Goal: Task Accomplishment & Management: Use online tool/utility

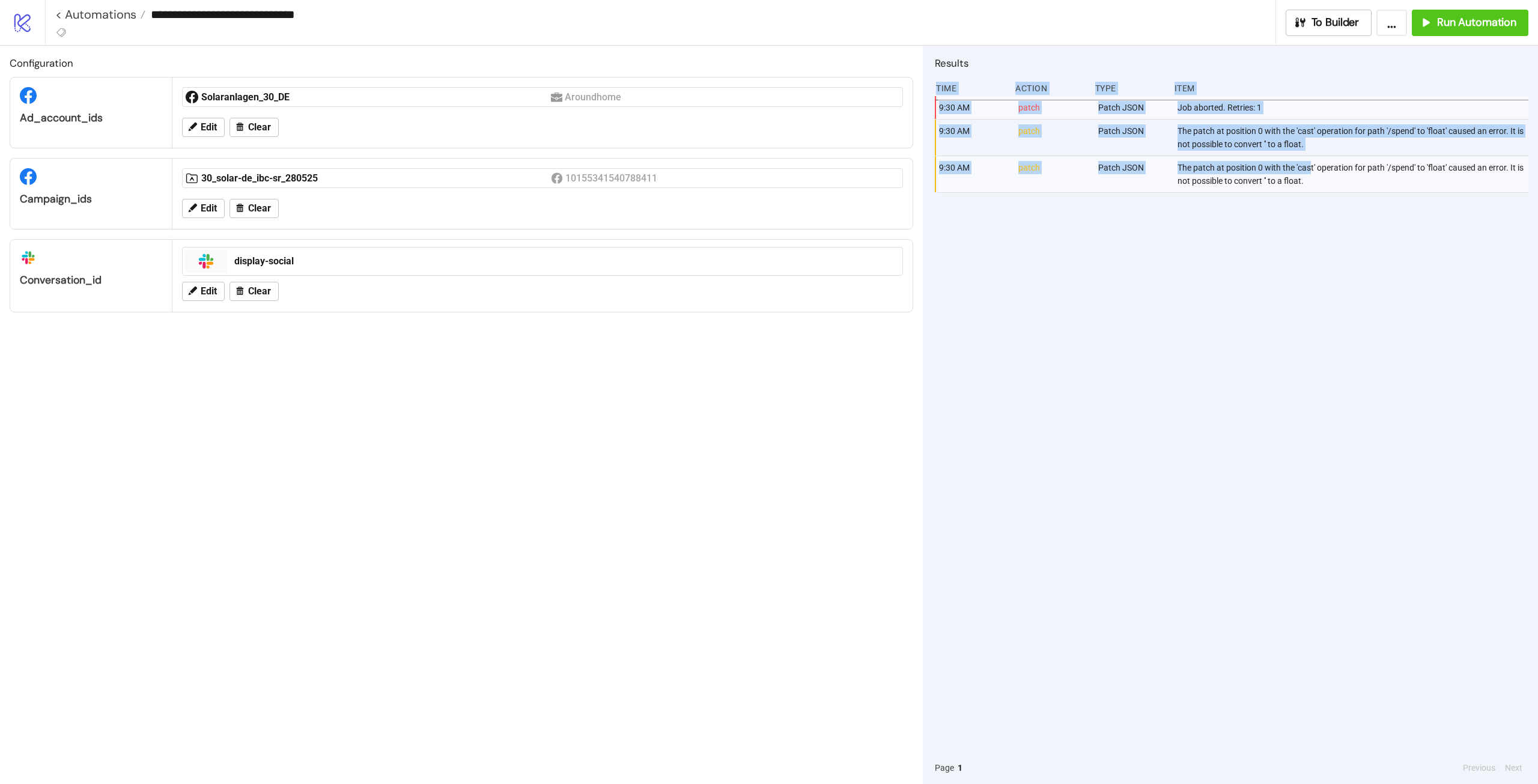
drag, startPoint x: 1232, startPoint y: 51, endPoint x: 1311, endPoint y: 162, distance: 136.2
click at [1311, 162] on div "Results Time Action Type Item 9:30 AM patch Patch JSON Job aborted. Retries: 1 …" at bounding box center [1230, 414] width 615 height 738
click at [1138, 306] on div "9:30 AM patch Patch JSON Job aborted. Retries: 1 9:30 AM patch Patch JSON The p…" at bounding box center [1232, 424] width 594 height 655
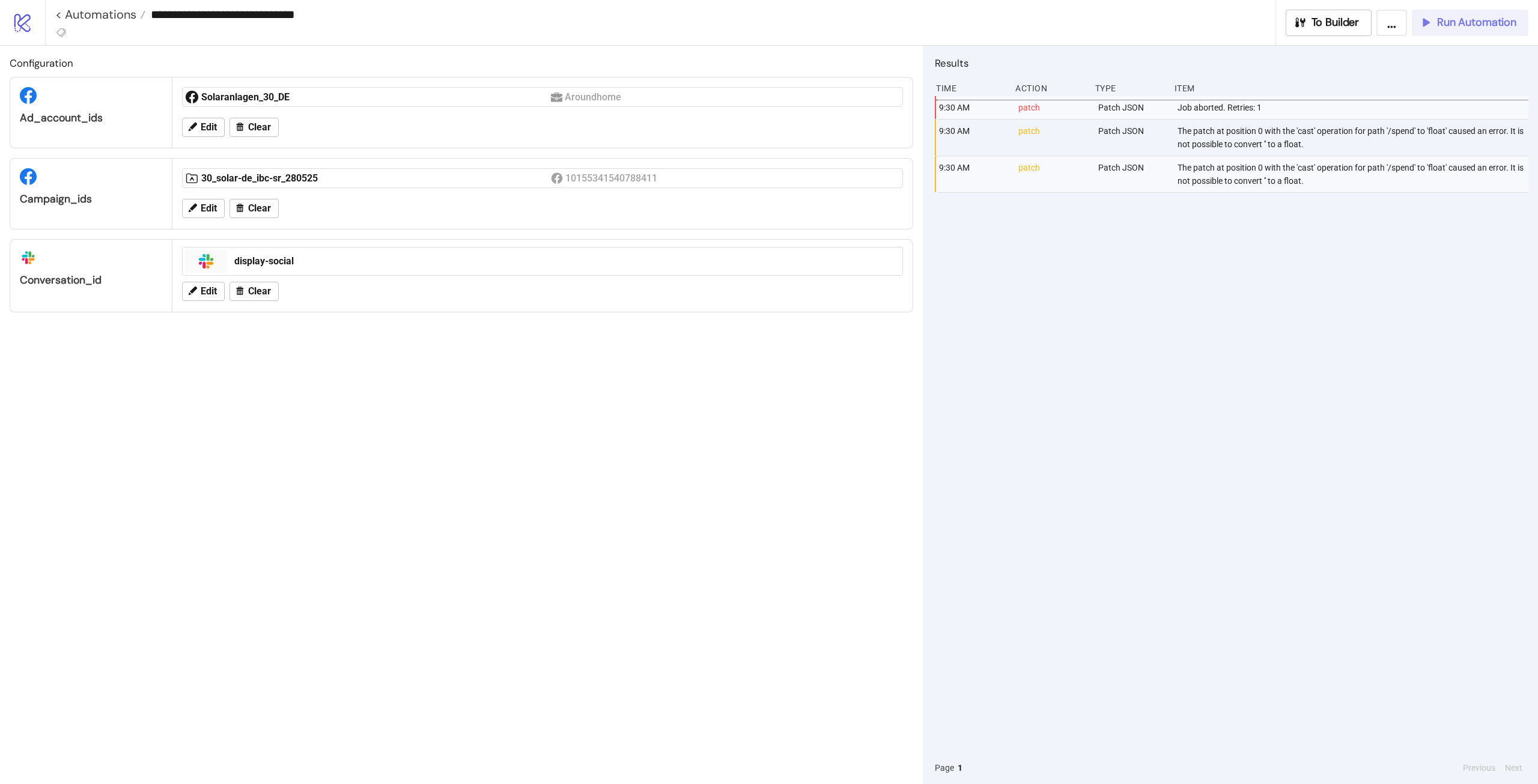
click at [1426, 20] on icon "button" at bounding box center [1425, 23] width 12 height 12
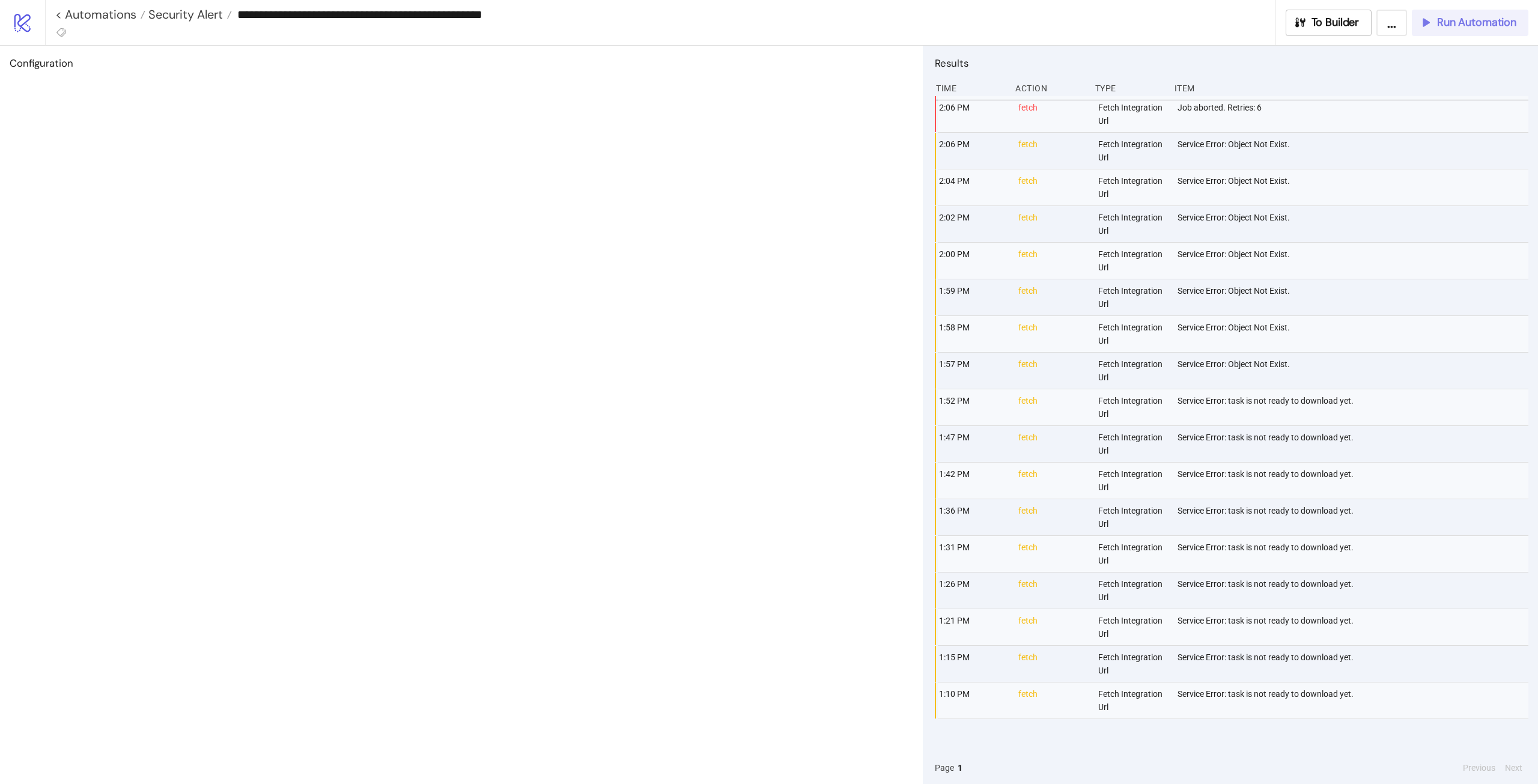
click at [1456, 26] on span "Run Automation" at bounding box center [1476, 22] width 79 height 14
click at [1498, 88] on span "OK" at bounding box center [1498, 86] width 12 height 10
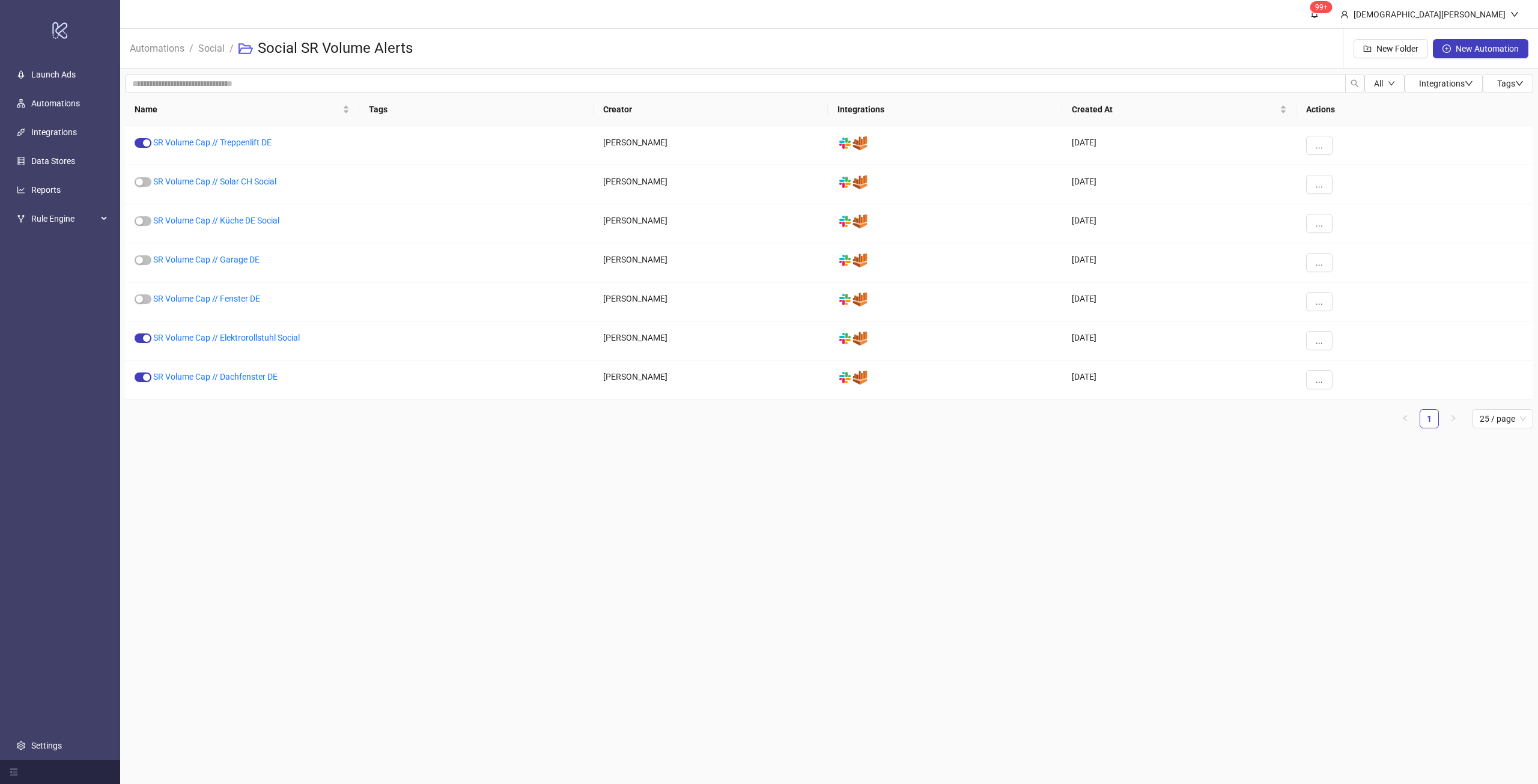
click at [381, 494] on main "99+ [DEMOGRAPHIC_DATA][PERSON_NAME] Automations / Social / Social SR Volume Ale…" at bounding box center [828, 392] width 1417 height 784
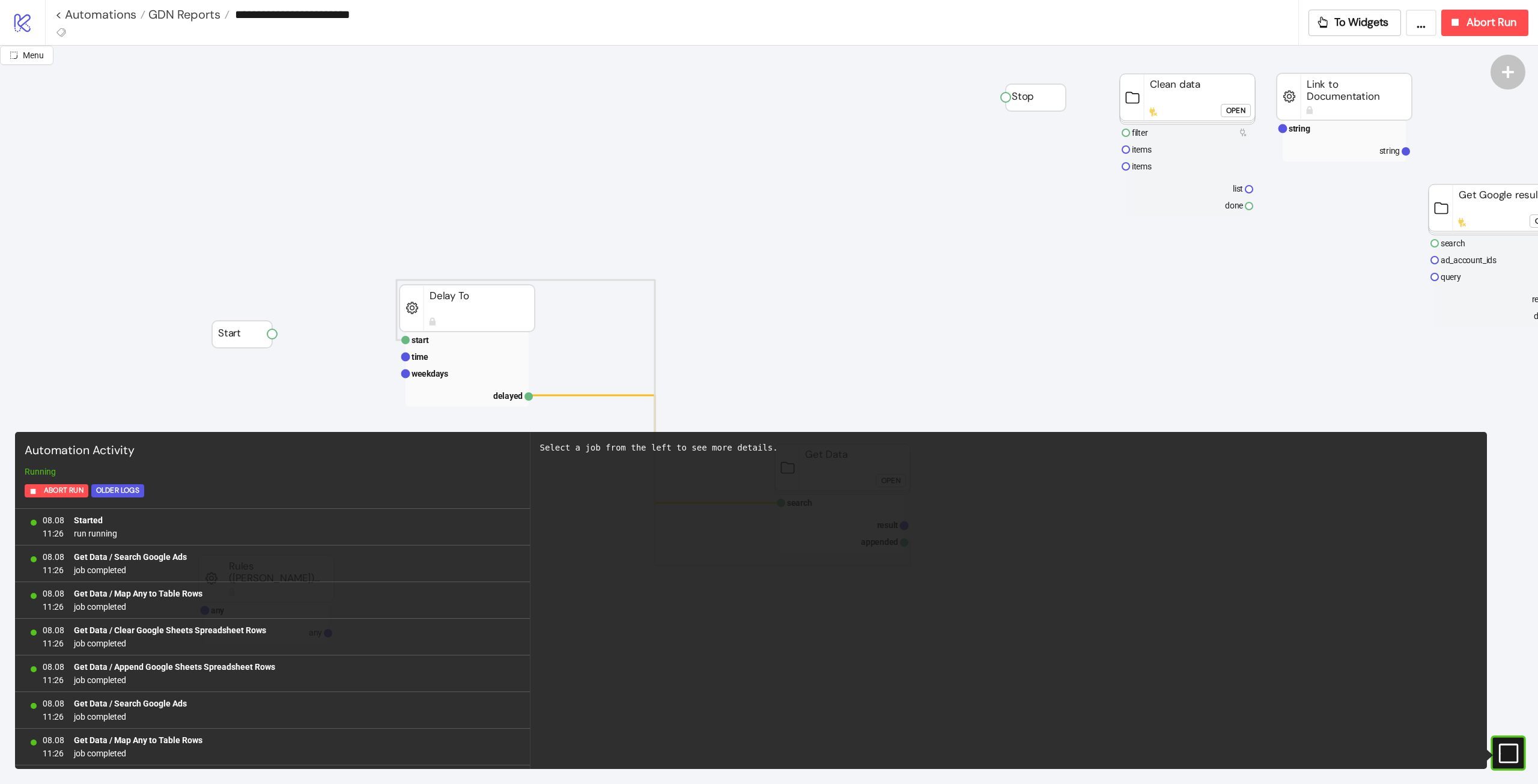
scroll to position [143, 0]
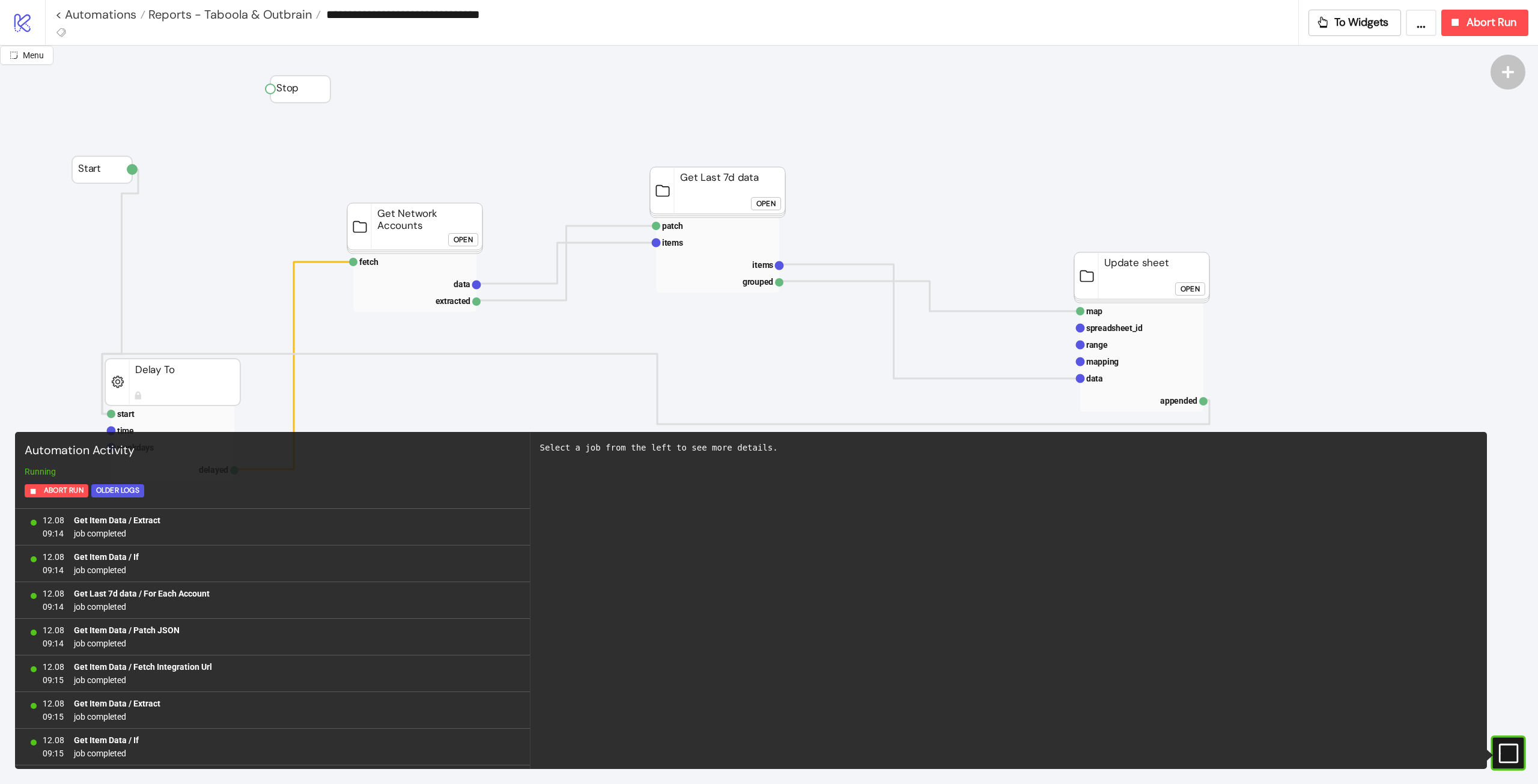
scroll to position [985, 0]
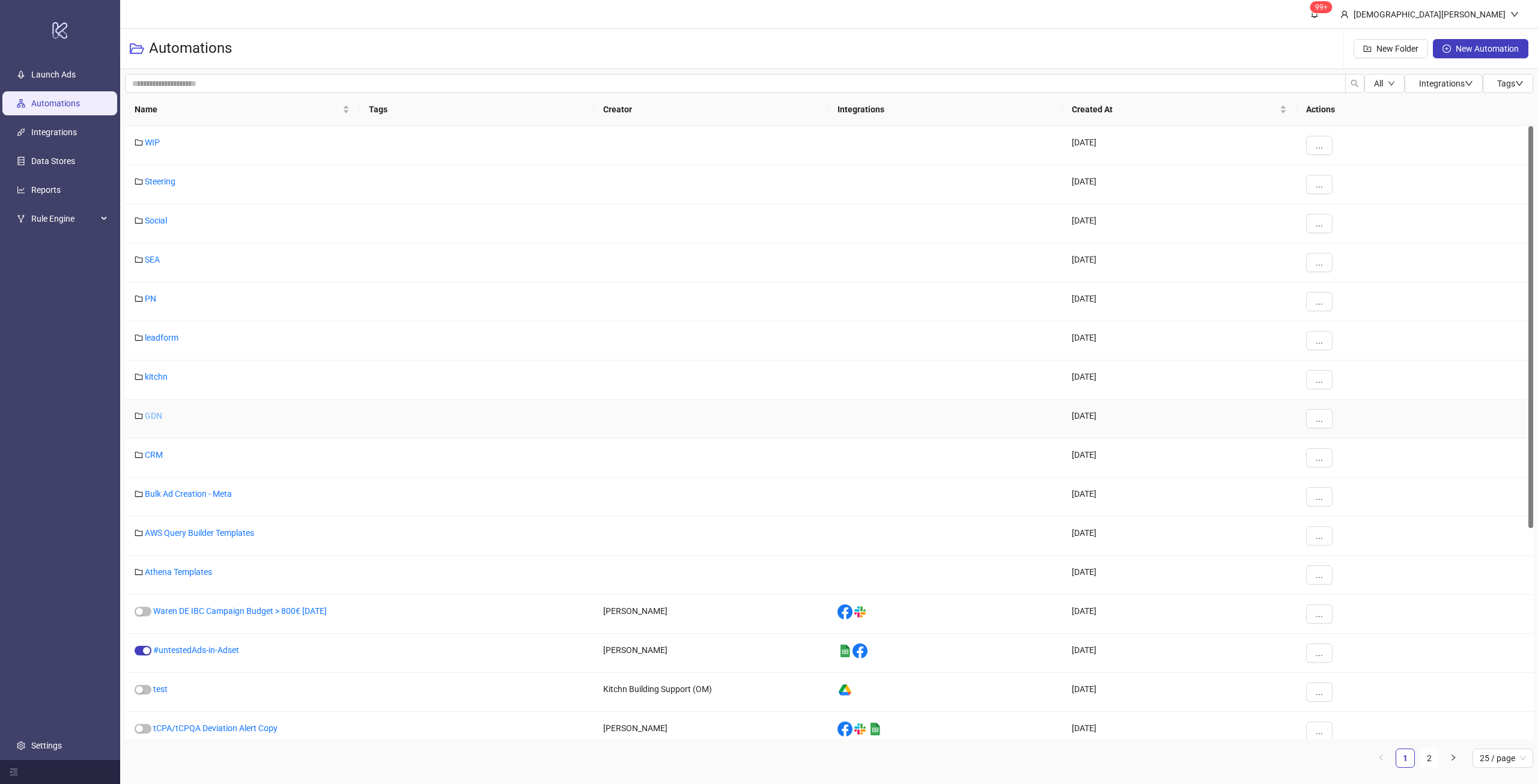
click at [154, 411] on link "GDN" at bounding box center [154, 415] width 18 height 10
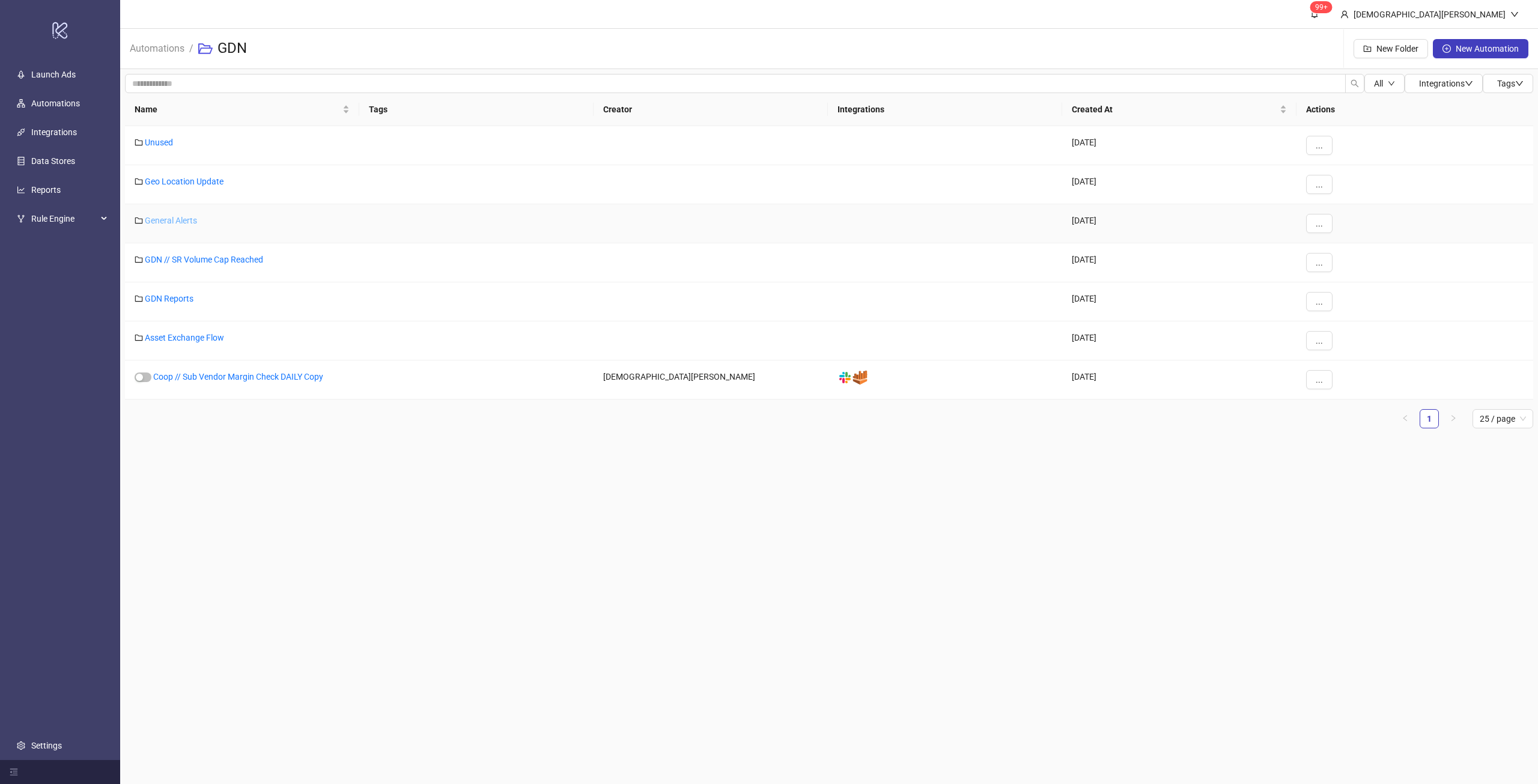
click at [162, 215] on link "General Alerts" at bounding box center [170, 220] width 52 height 10
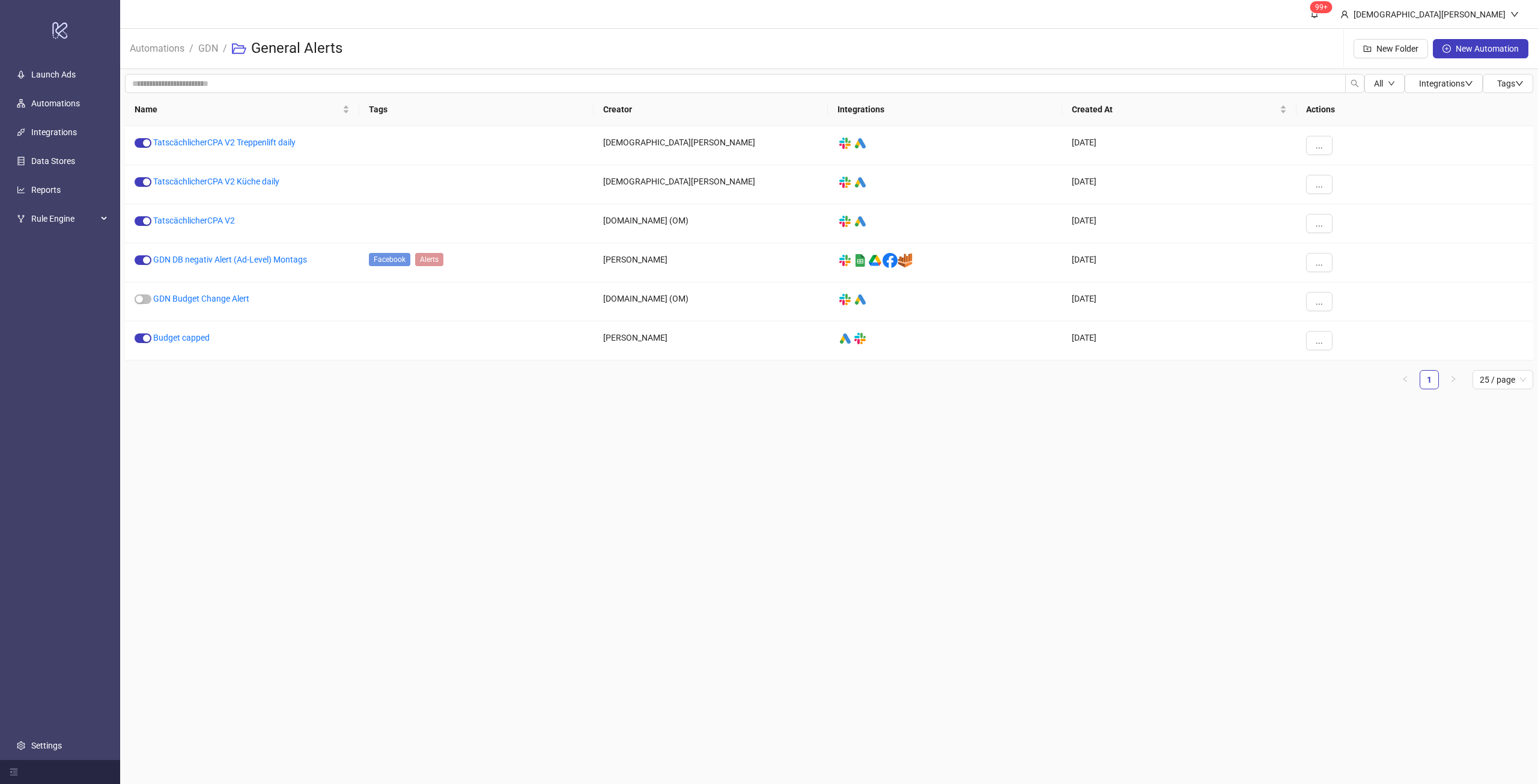
drag, startPoint x: 427, startPoint y: 364, endPoint x: 367, endPoint y: 384, distance: 63.2
click at [367, 384] on ul "1 25 / page" at bounding box center [829, 380] width 1408 height 19
click at [213, 220] on link "TatscächlicherCPA V2" at bounding box center [193, 220] width 82 height 10
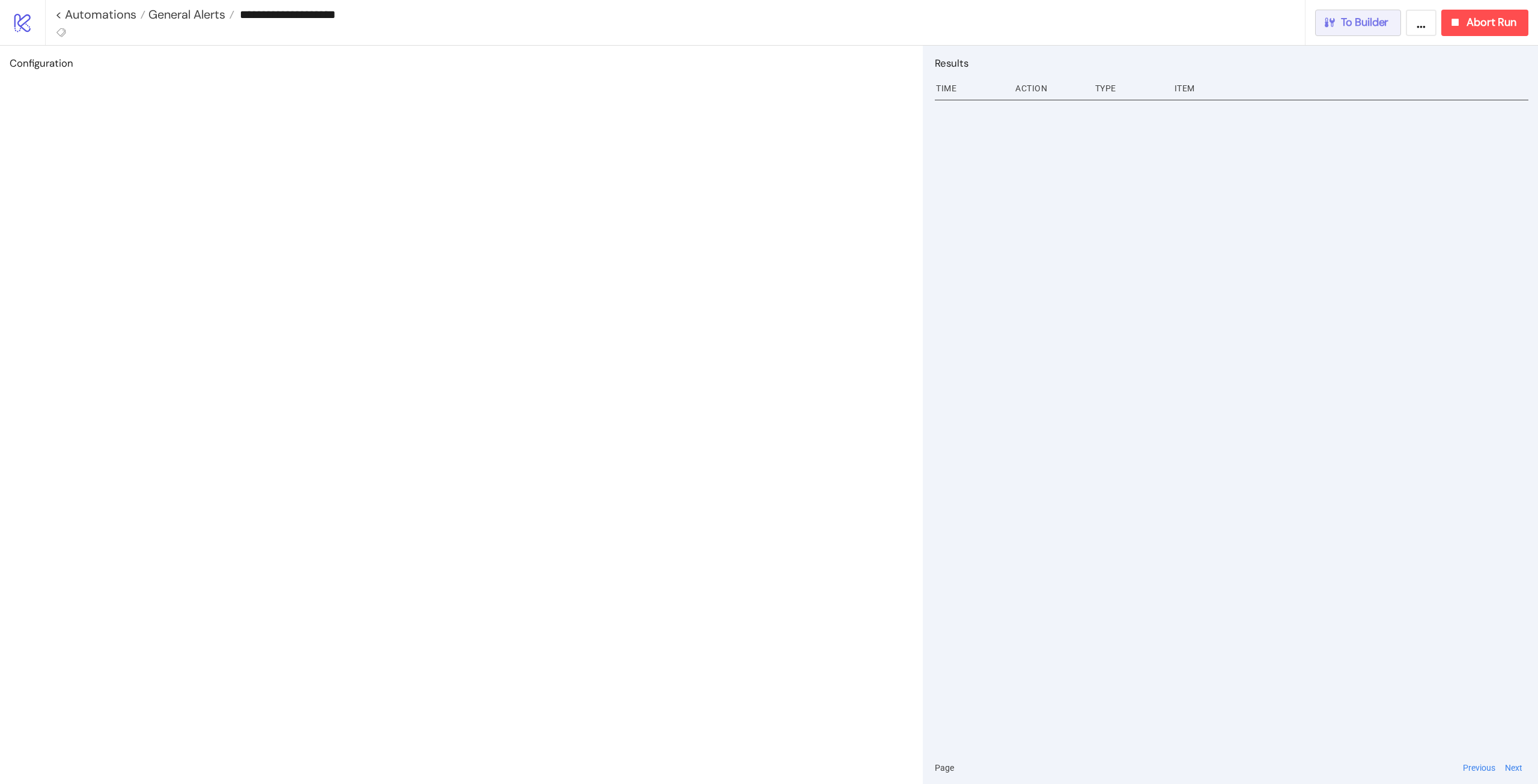
click at [1365, 25] on span "To Builder" at bounding box center [1364, 22] width 48 height 14
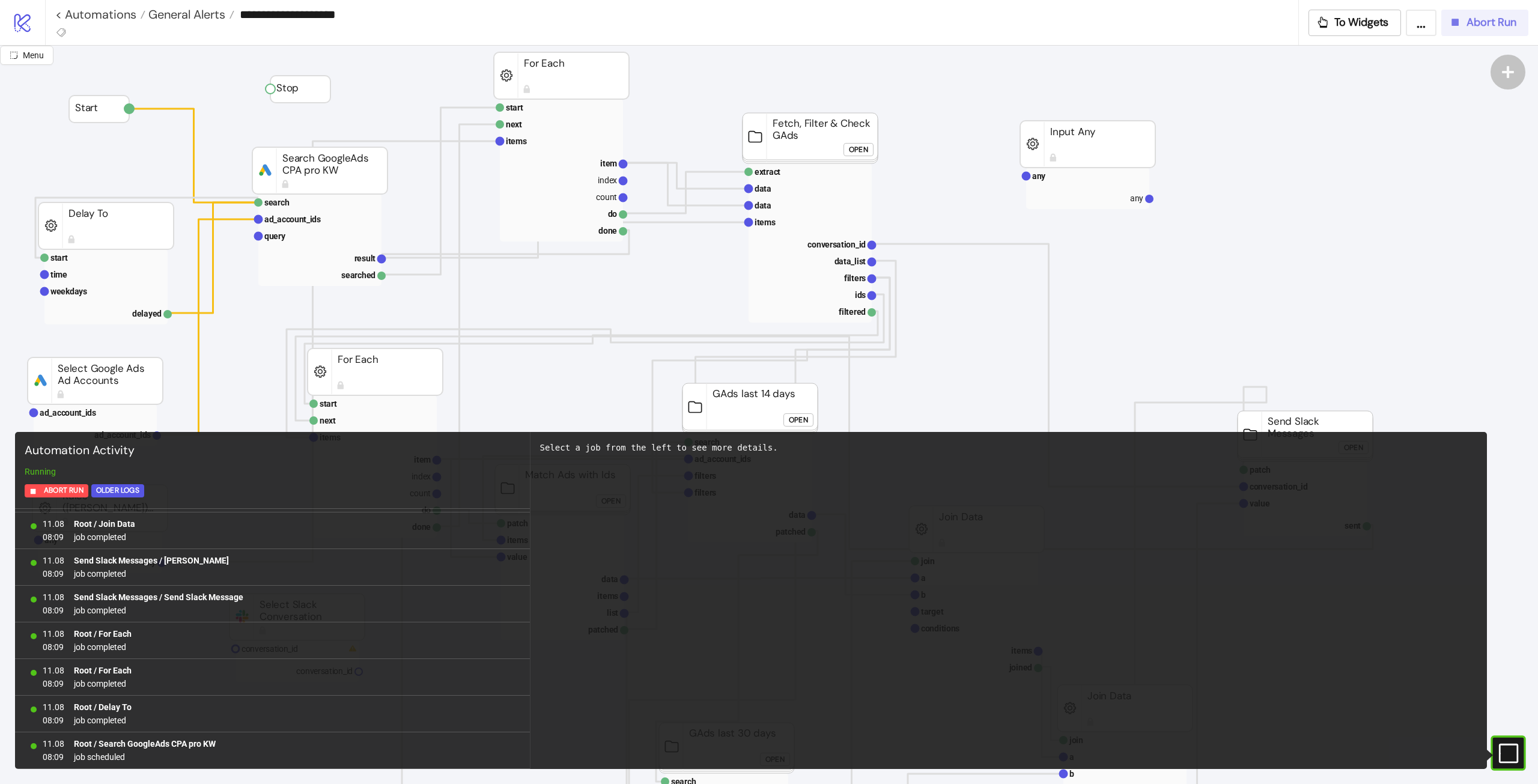
click at [1470, 28] on span "Abort Run" at bounding box center [1491, 22] width 50 height 14
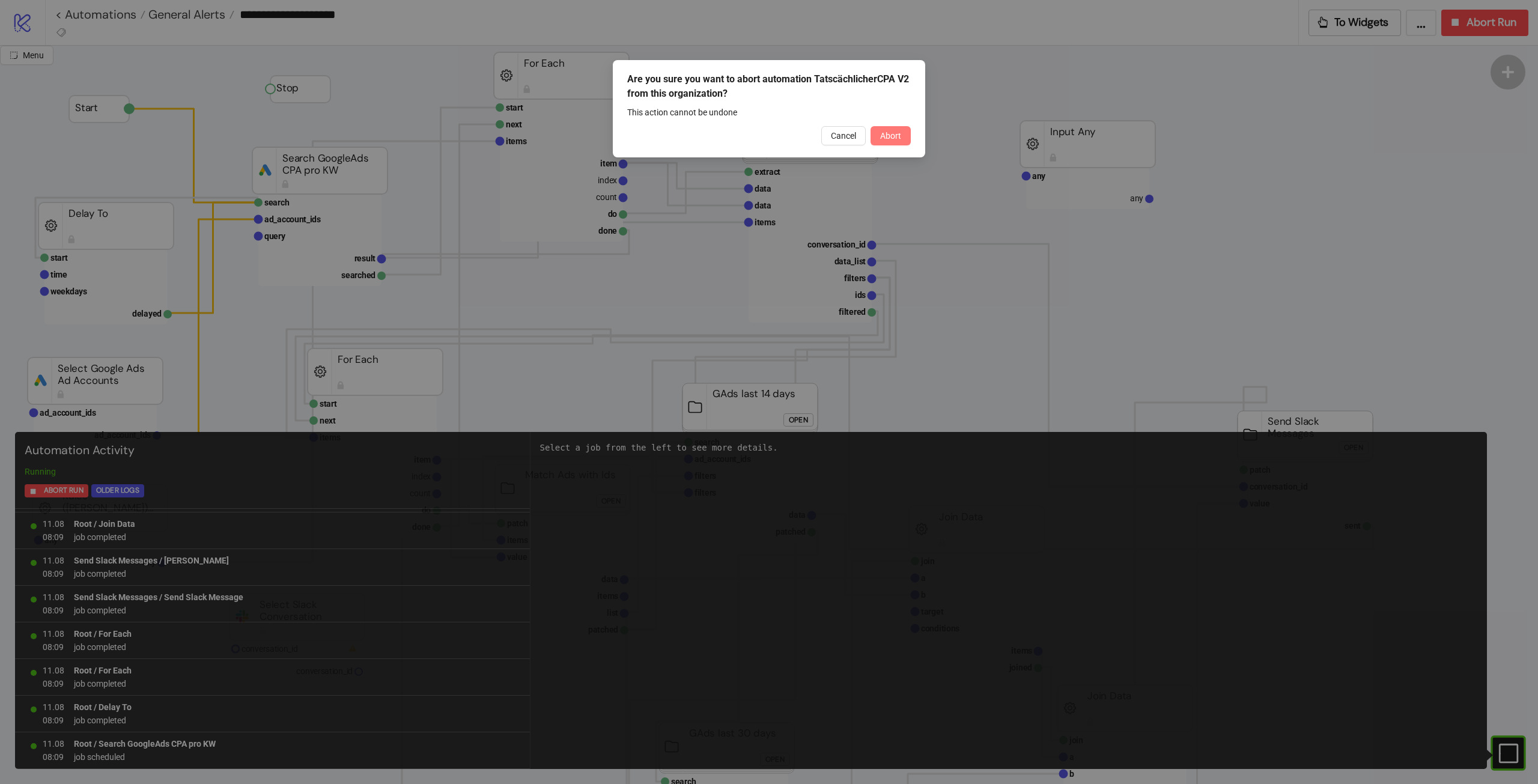
click at [892, 134] on span "Abort" at bounding box center [891, 135] width 21 height 10
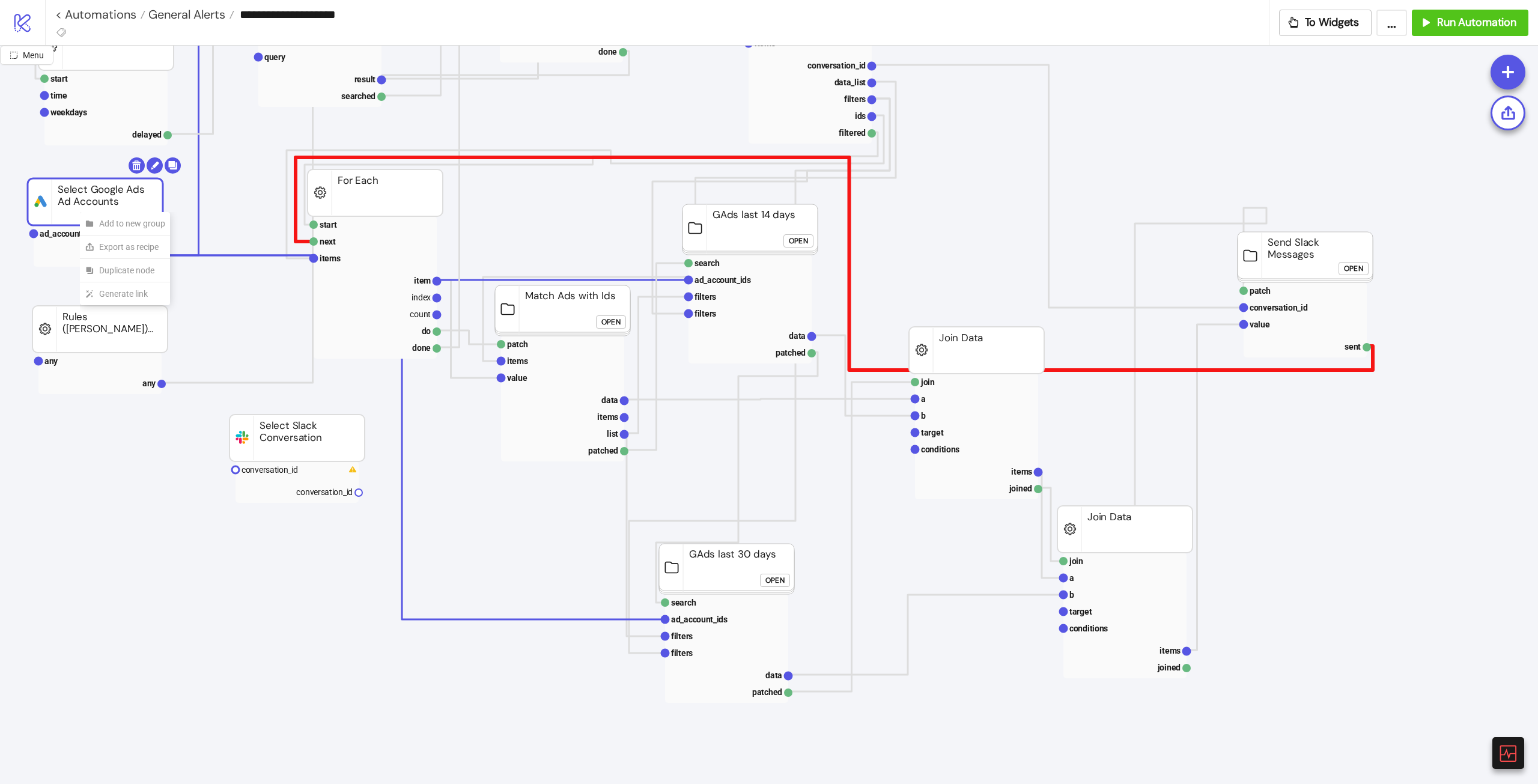
scroll to position [120, 0]
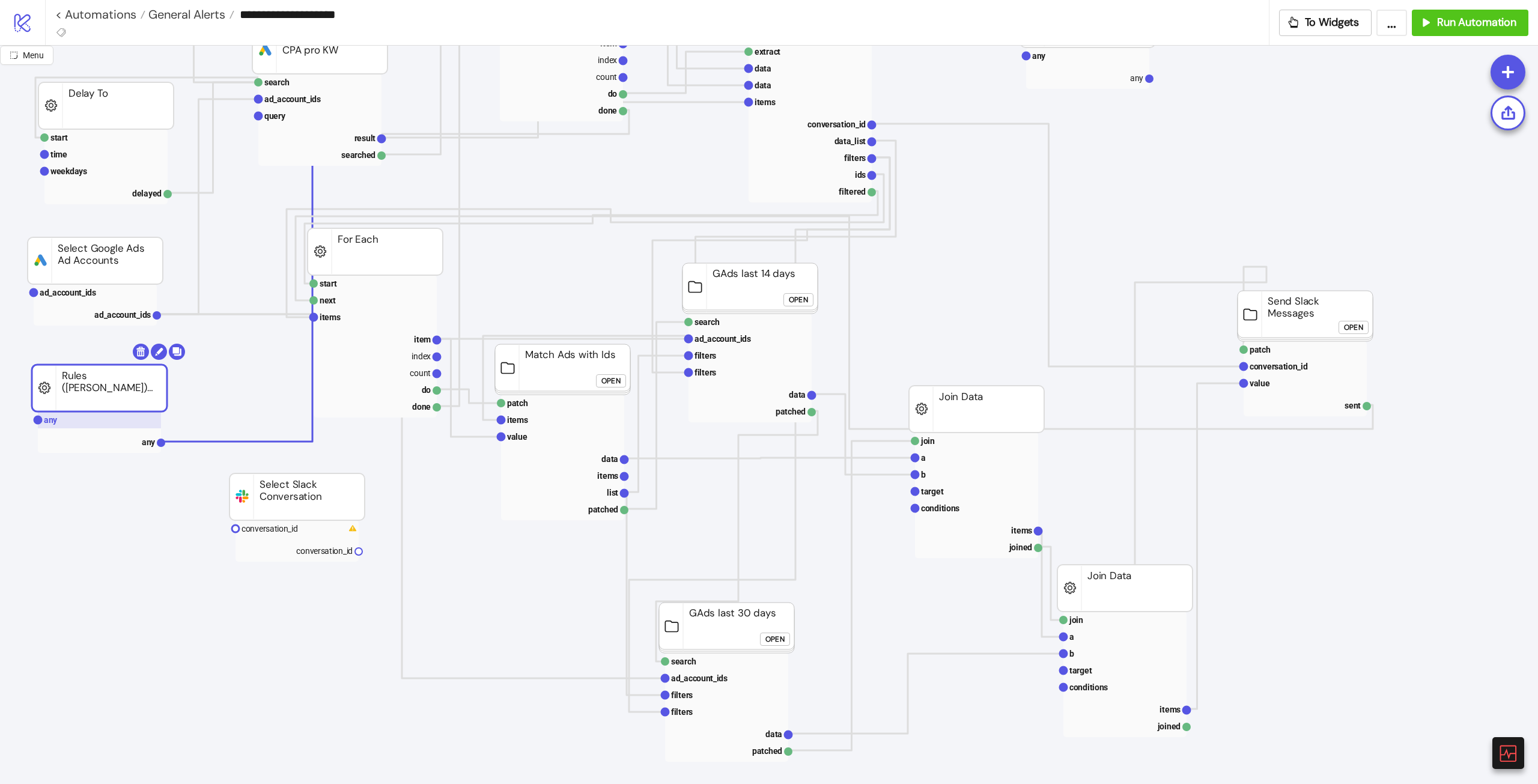
click at [79, 423] on rect at bounding box center [99, 420] width 123 height 17
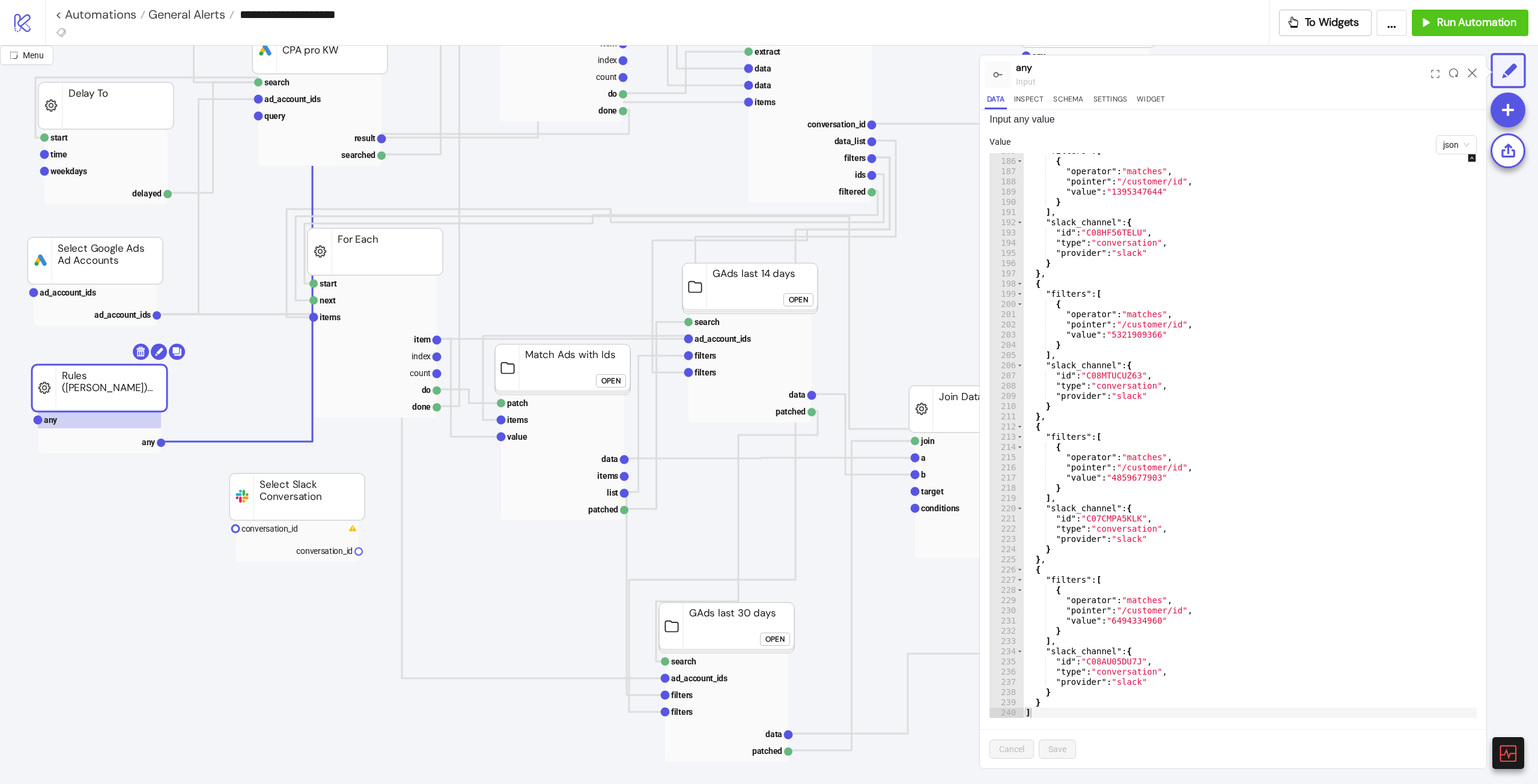
scroll to position [10, 0]
click at [92, 289] on text "ad_account_ids" at bounding box center [68, 292] width 57 height 10
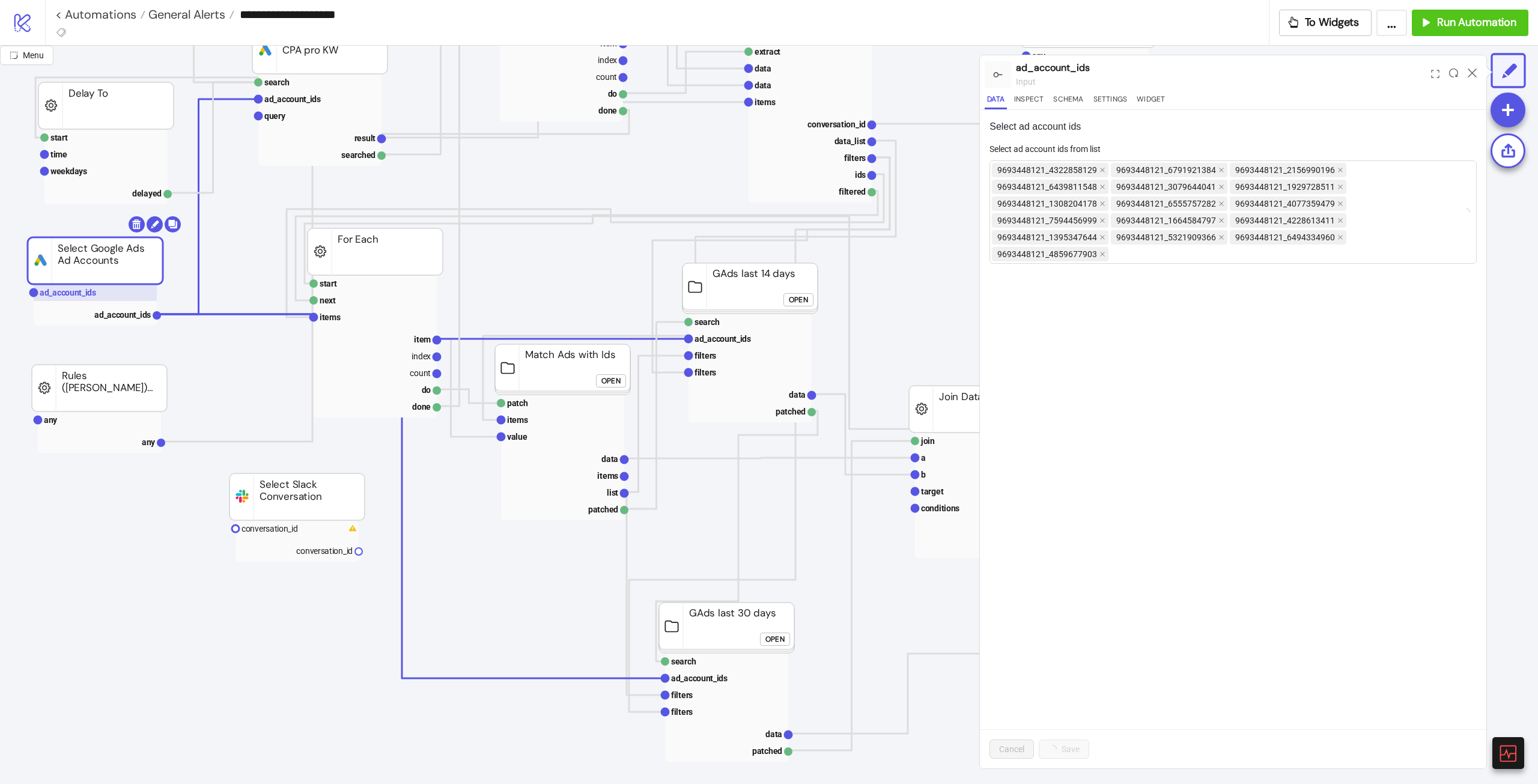
scroll to position [0, 0]
click at [1324, 247] on form "Select ad account ids from list Garage_543_DE_GDN Immobilienverkauf_566_DE_GDN …" at bounding box center [1232, 202] width 487 height 119
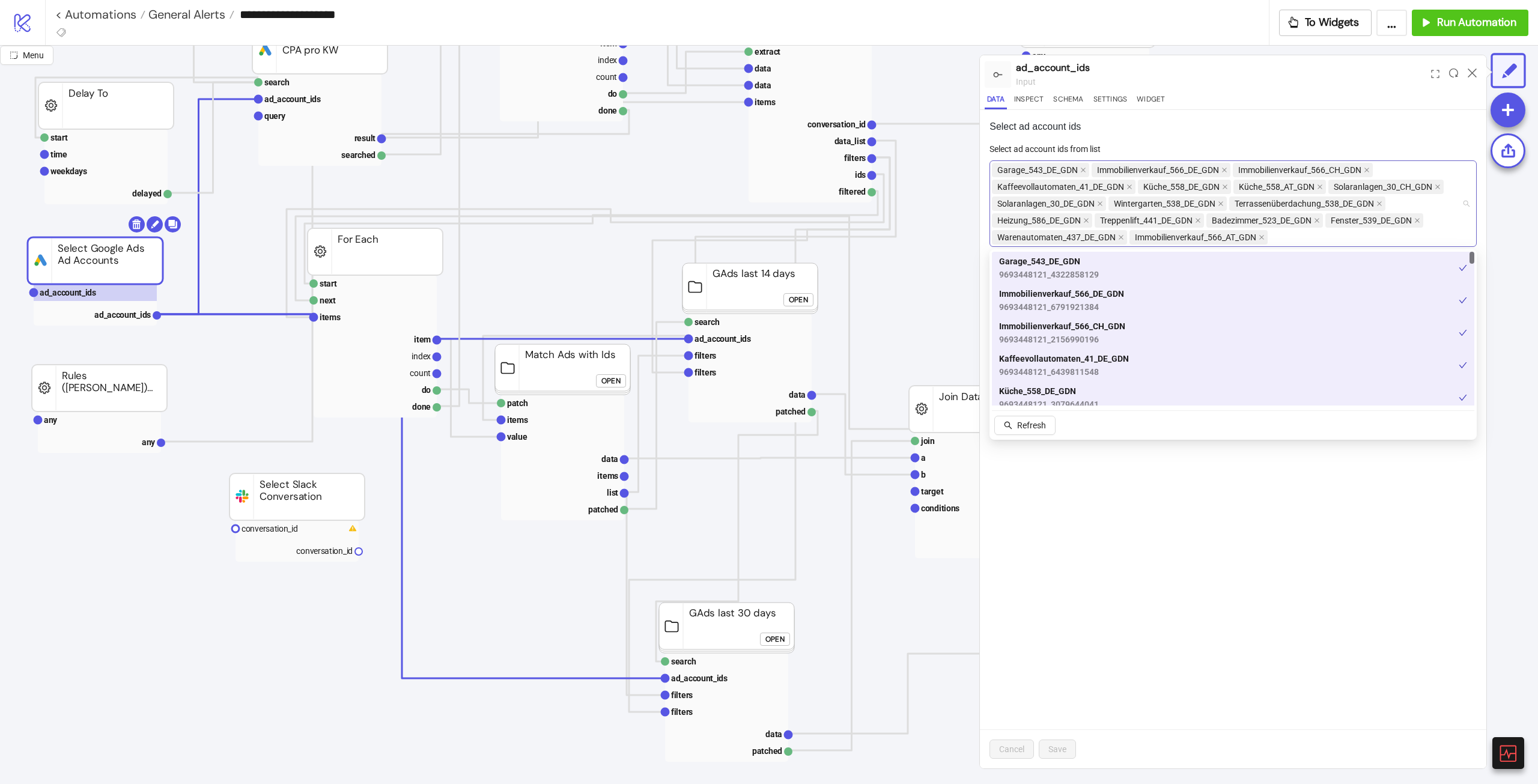
click at [1320, 235] on div "Garage_543_DE_GDN Immobilienverkauf_566_DE_GDN Immobilienverkauf_566_CH_GDN Kaf…" at bounding box center [1226, 204] width 470 height 84
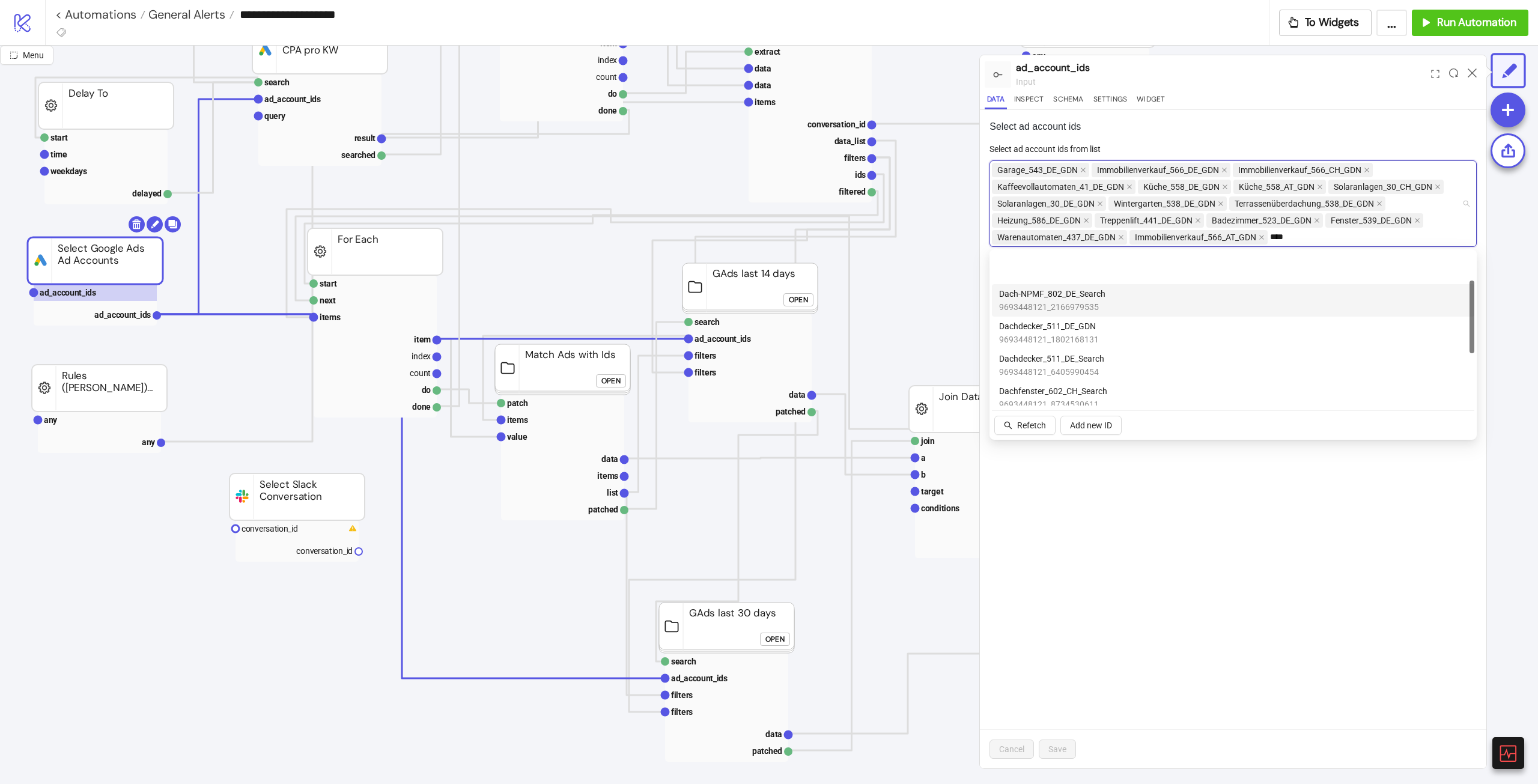
scroll to position [120, 0]
type input "****"
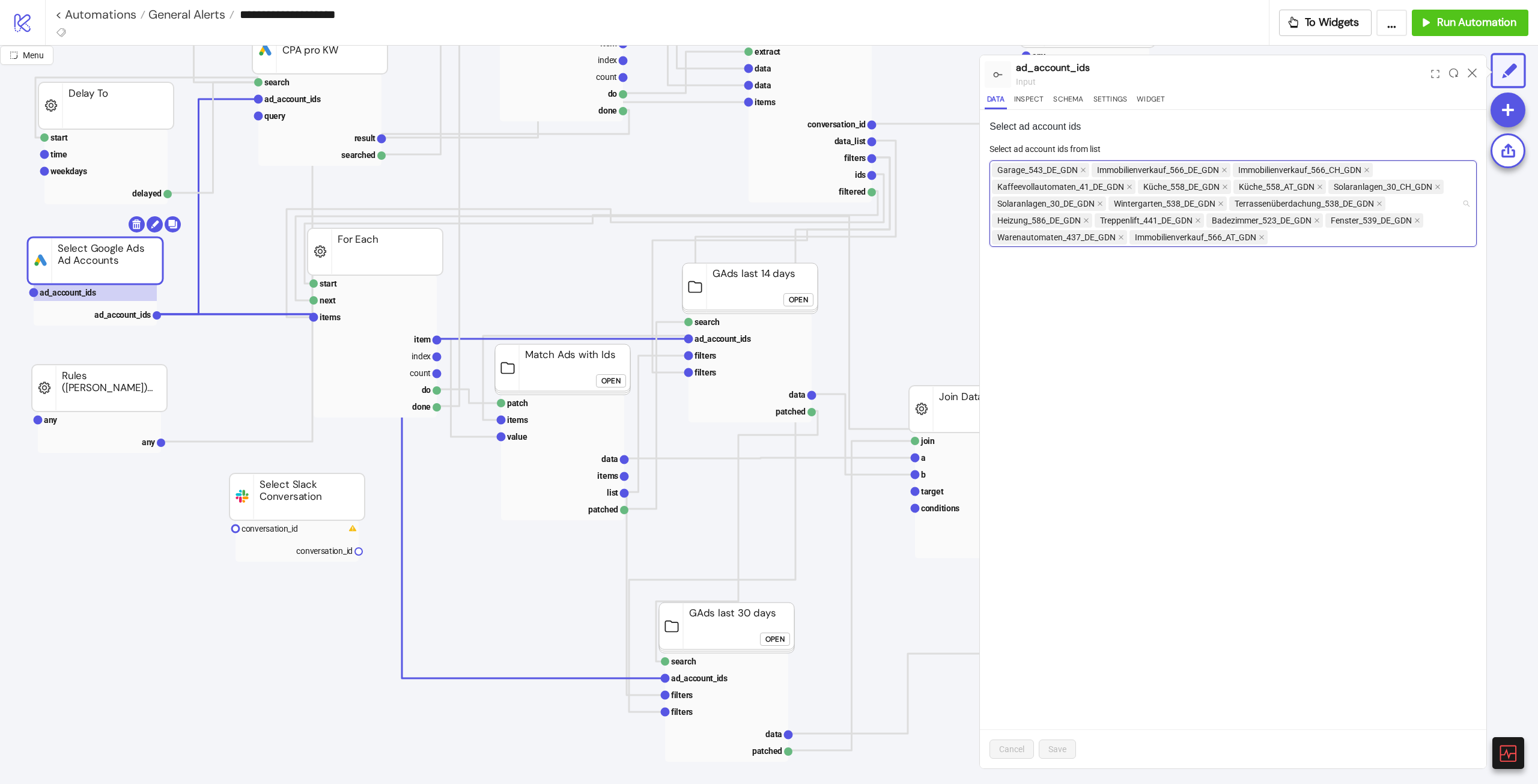
type input "****"
click at [1307, 238] on div "Garage_543_DE_GDN Immobilienverkauf_566_DE_GDN Immobilienverkauf_566_CH_GDN Kaf…" at bounding box center [1226, 204] width 470 height 84
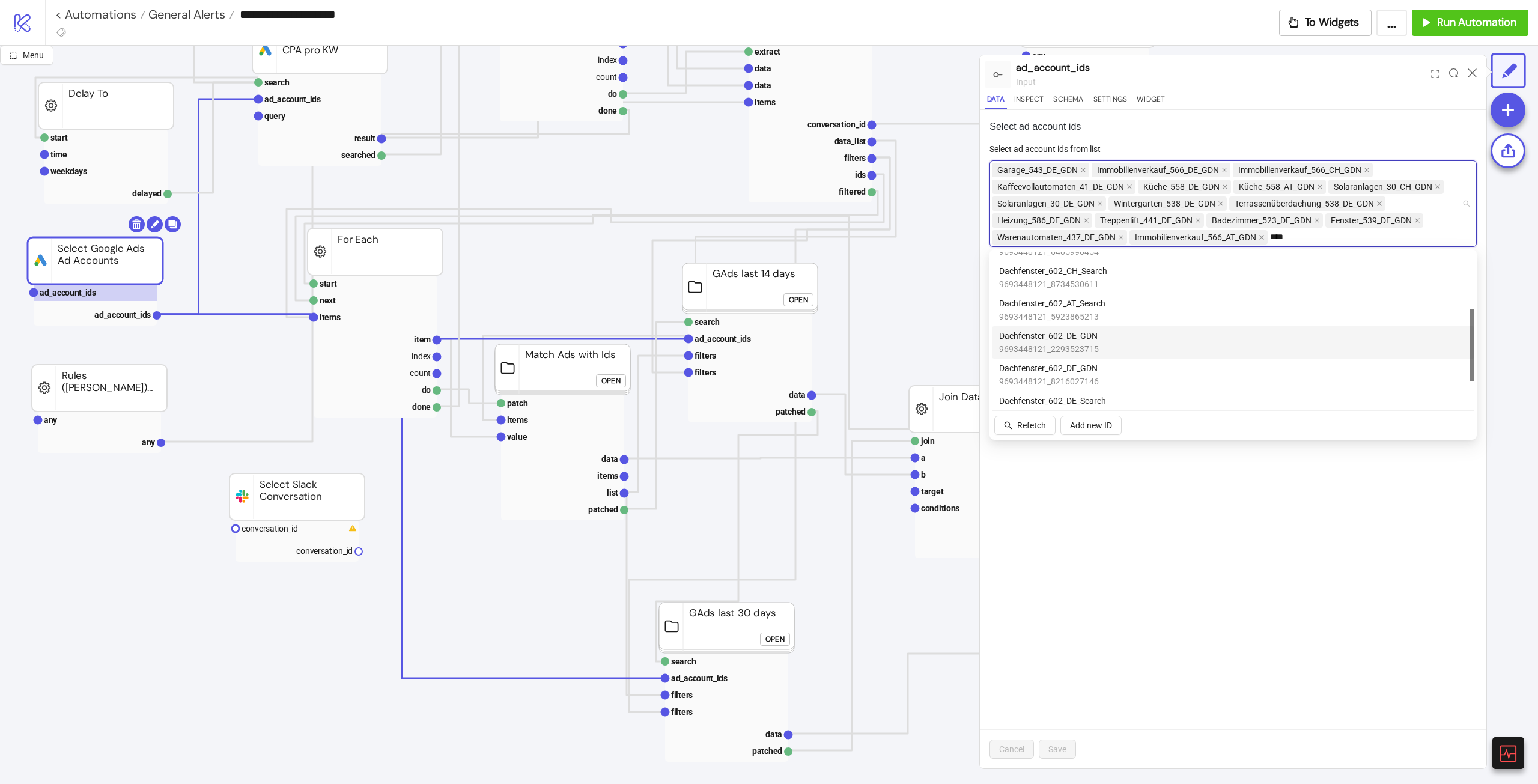
click at [1077, 340] on span "Dachfenster_602_DE_GDN" at bounding box center [1049, 336] width 100 height 13
click at [1379, 497] on div "Select ad account ids Select ad account ids from list Garage_543_DE_GDN Immobil…" at bounding box center [1232, 439] width 506 height 658
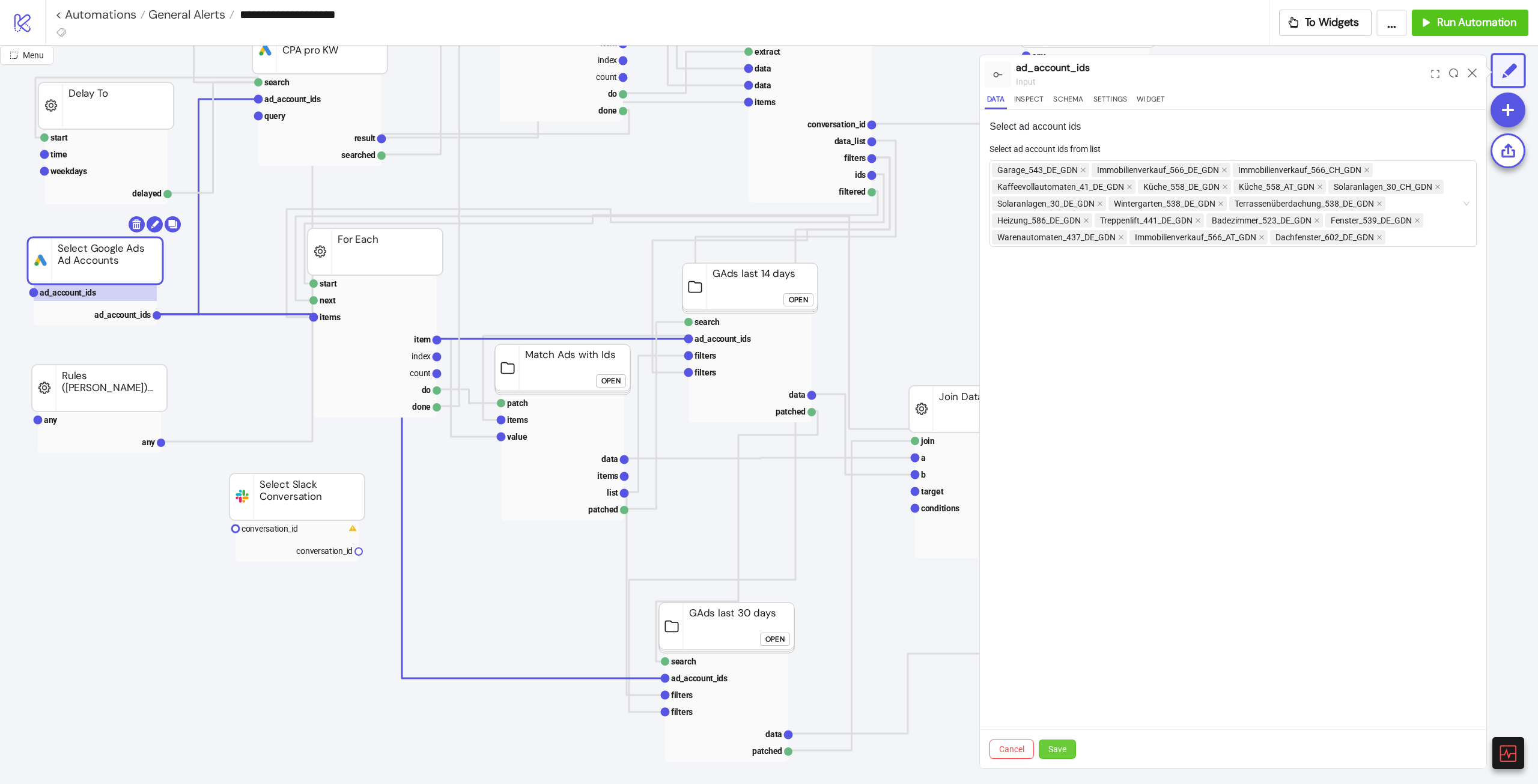
click at [1070, 745] on button "Save" at bounding box center [1057, 749] width 37 height 19
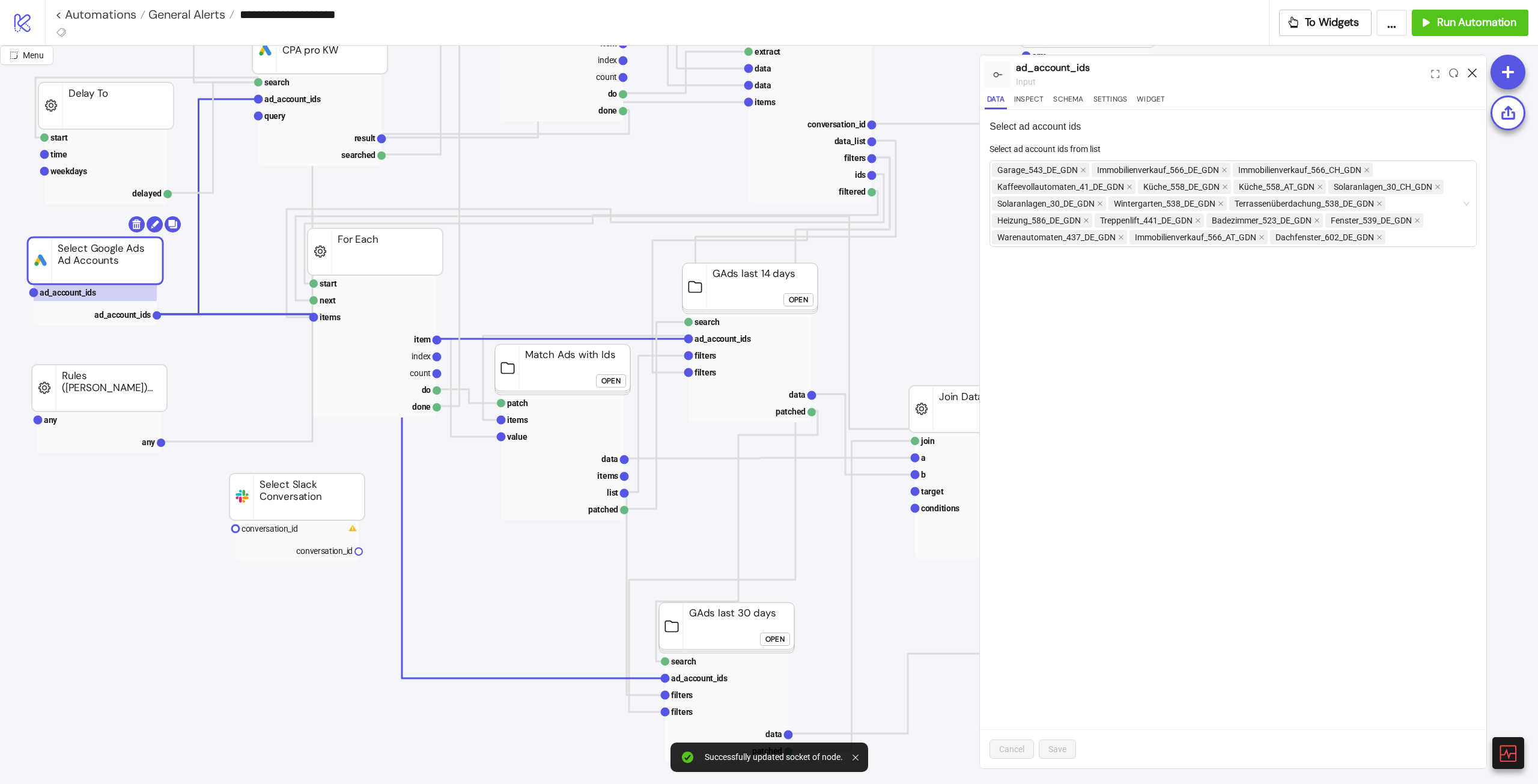
click at [1470, 71] on icon at bounding box center [1472, 73] width 9 height 9
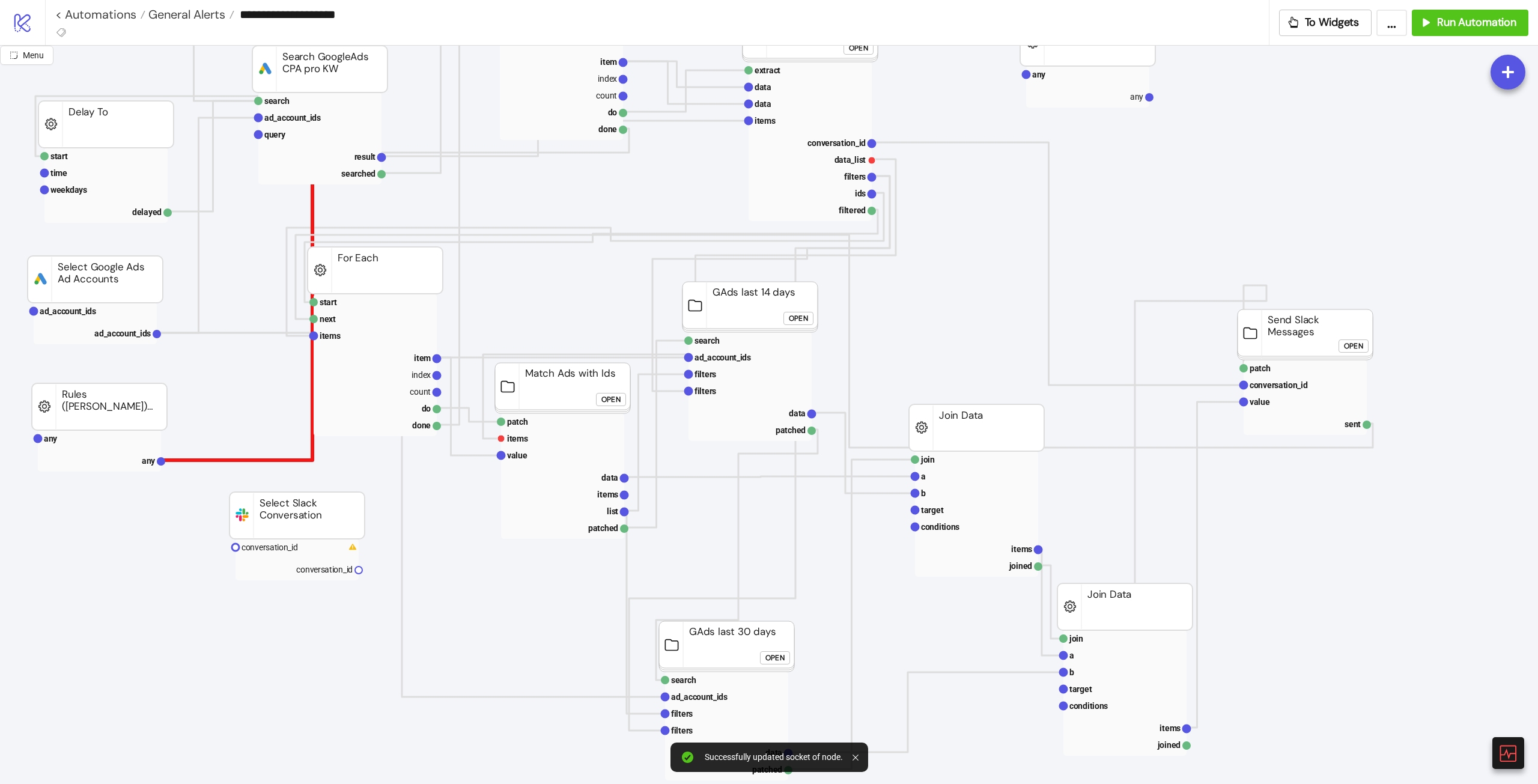
scroll to position [180, 0]
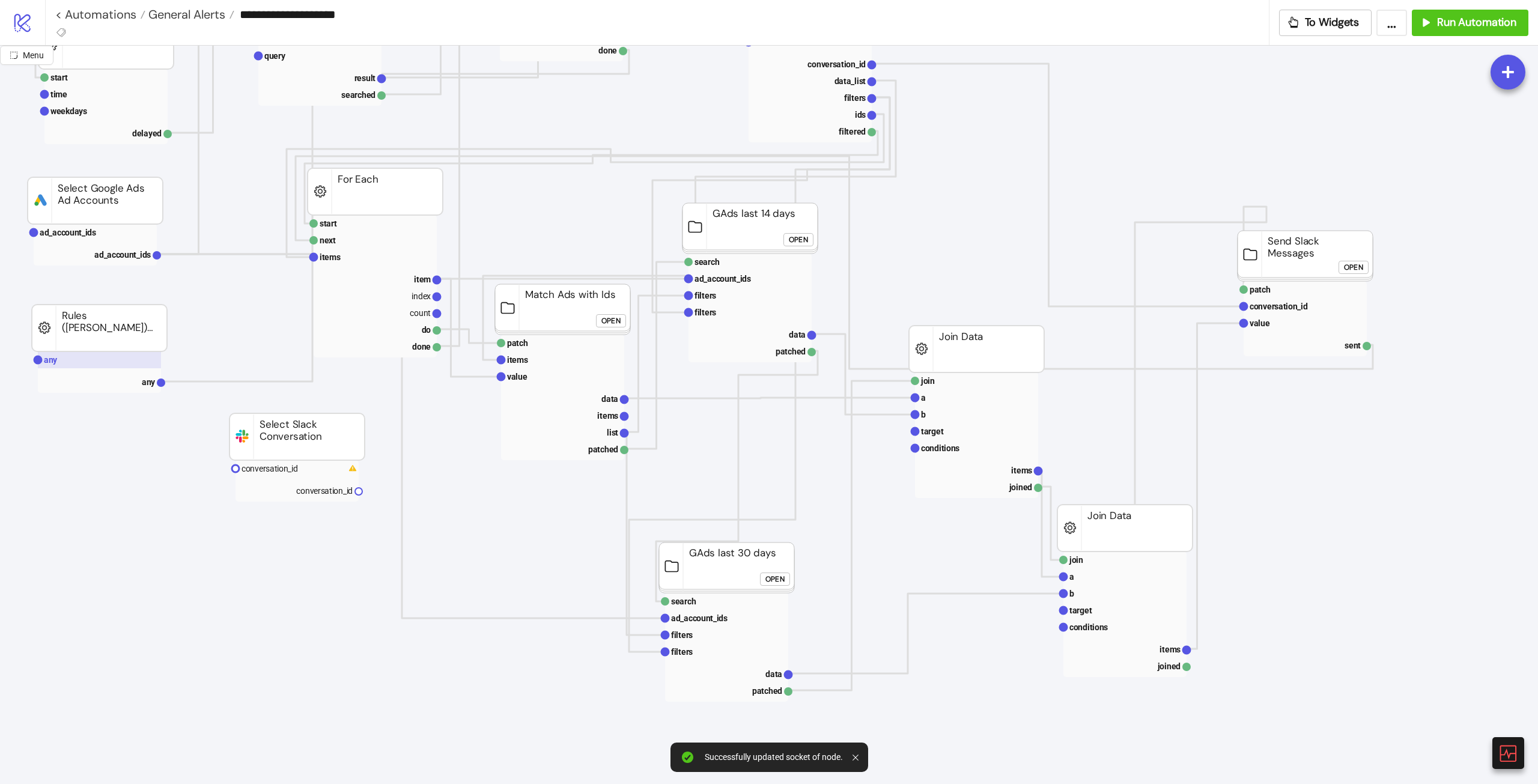
click at [85, 363] on rect at bounding box center [99, 359] width 123 height 17
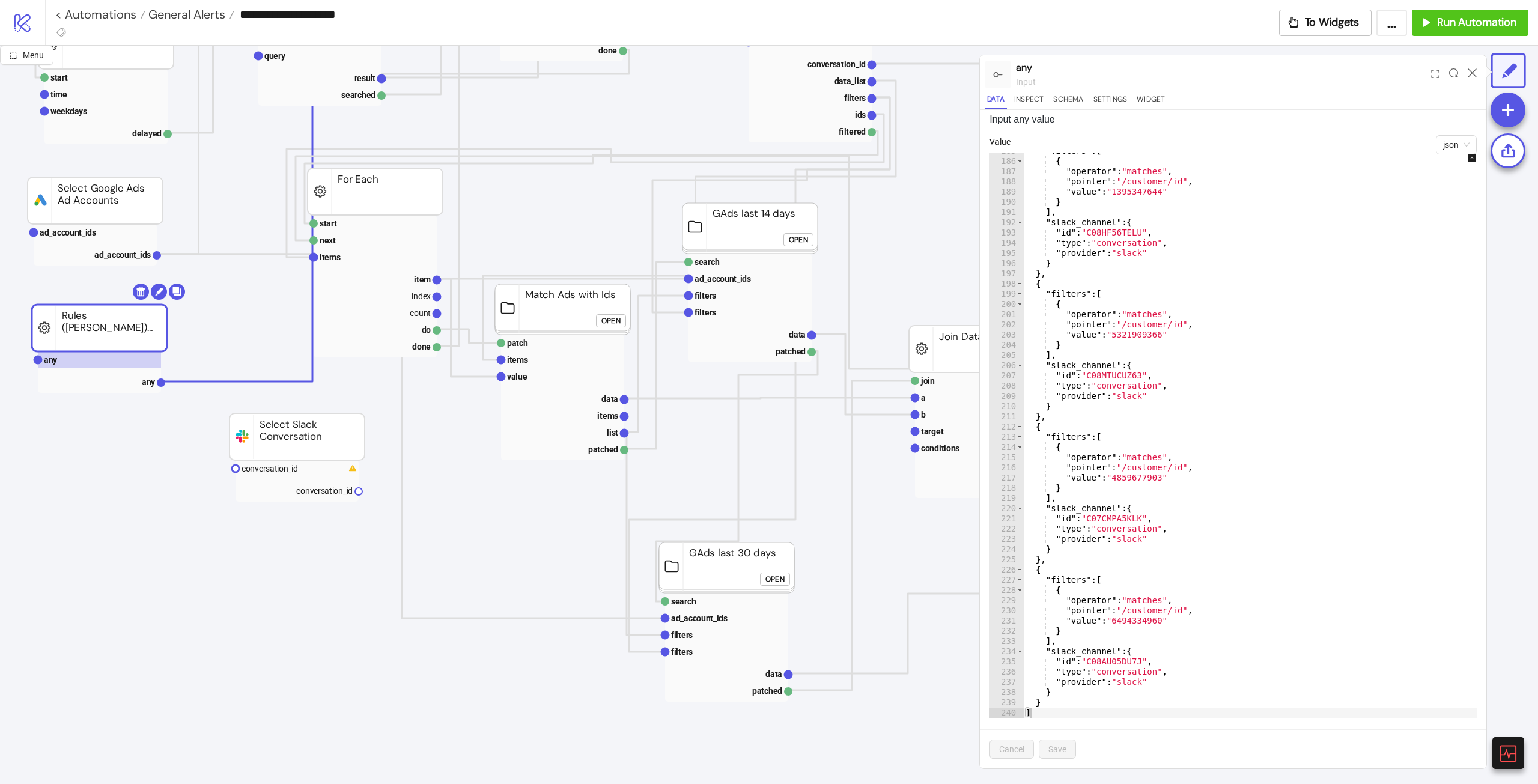
scroll to position [10, 0]
drag, startPoint x: 1228, startPoint y: 483, endPoint x: 1242, endPoint y: 495, distance: 18.4
click at [1229, 483] on div ""filters" : [ { "operator" : "matches" , "pointer" : "/customer/id" , "value" :…" at bounding box center [1260, 436] width 475 height 585
click at [1199, 422] on div ""filters" : [ { "operator" : "matches" , "pointer" : "/customer/id" , "value" :…" at bounding box center [1260, 436] width 475 height 585
click at [1212, 507] on div ""filters" : [ { "operator" : "matches" , "pointer" : "/customer/id" , "value" :…" at bounding box center [1260, 436] width 475 height 585
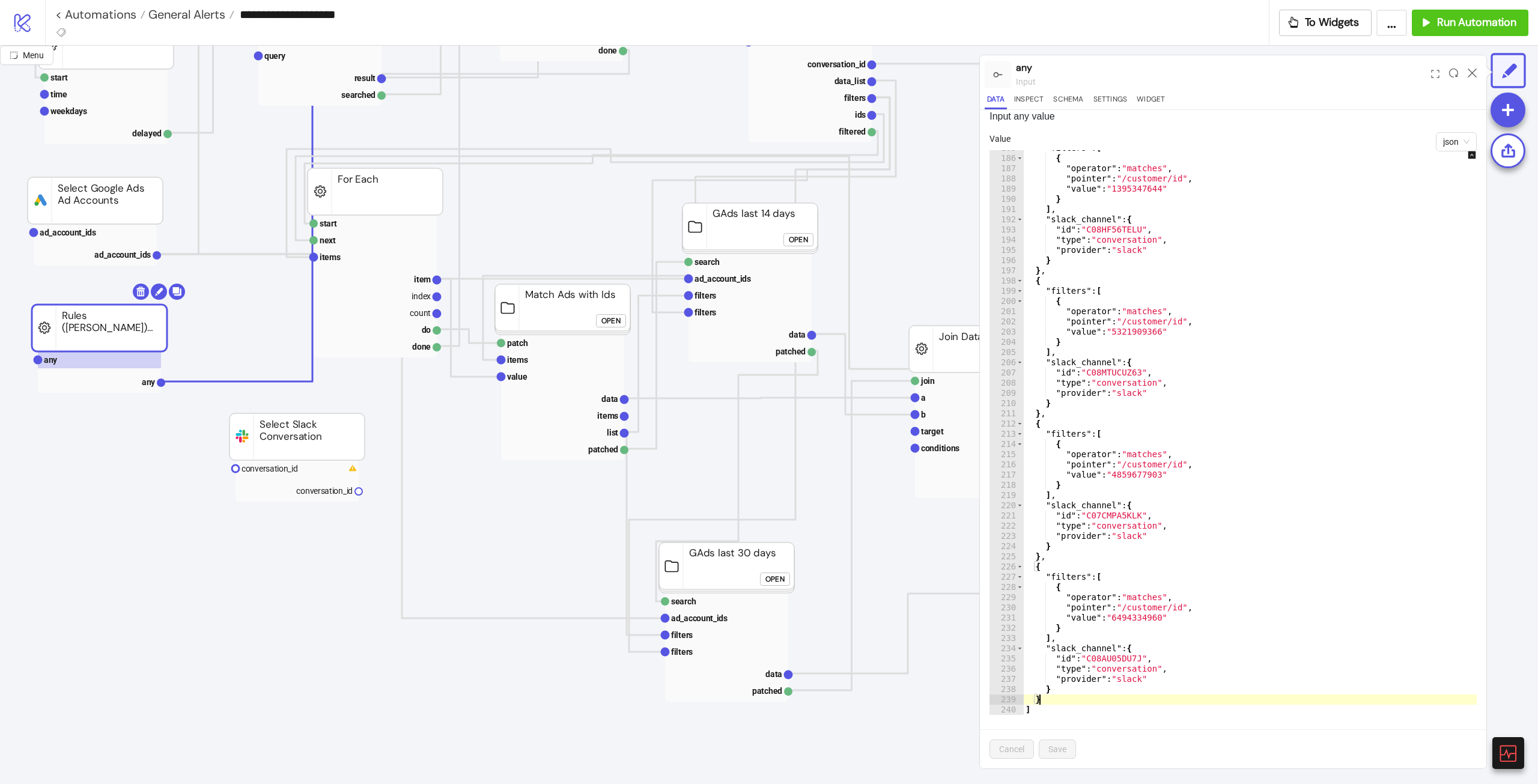
click at [1064, 699] on div ""filters" : [ { "operator" : "matches" , "pointer" : "/customer/id" , "value" :…" at bounding box center [1260, 436] width 475 height 585
click at [1107, 698] on div ""filters" : [ { "operator" : "matches" , "pointer" : "/customer/id" , "value" :…" at bounding box center [1260, 436] width 475 height 585
click at [1061, 560] on div ""filters" : [ { "operator" : "matches" , "pointer" : "/customer/id" , "value" :…" at bounding box center [1260, 436] width 475 height 585
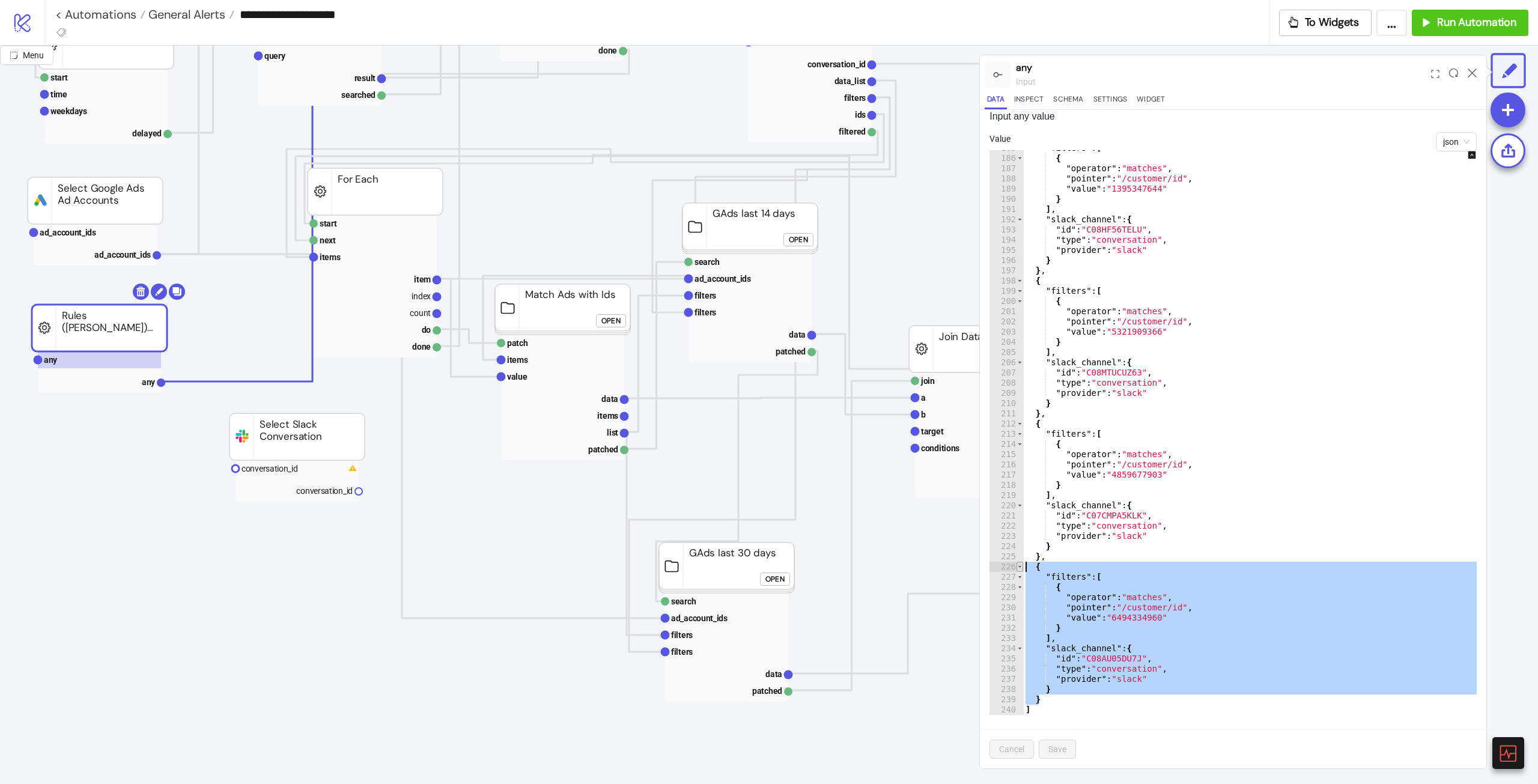
drag, startPoint x: 1063, startPoint y: 696, endPoint x: 1018, endPoint y: 568, distance: 135.7
click at [1018, 568] on div "** 185 186 187 188 189 190 191 192 193 194 195 196 197 198 199 200 201 202 203 …" at bounding box center [1232, 432] width 487 height 564
click at [1059, 696] on div ""filters" : [ { "operator" : "matches" , "pointer" : "/customer/id" , "value" :…" at bounding box center [1260, 432] width 475 height 564
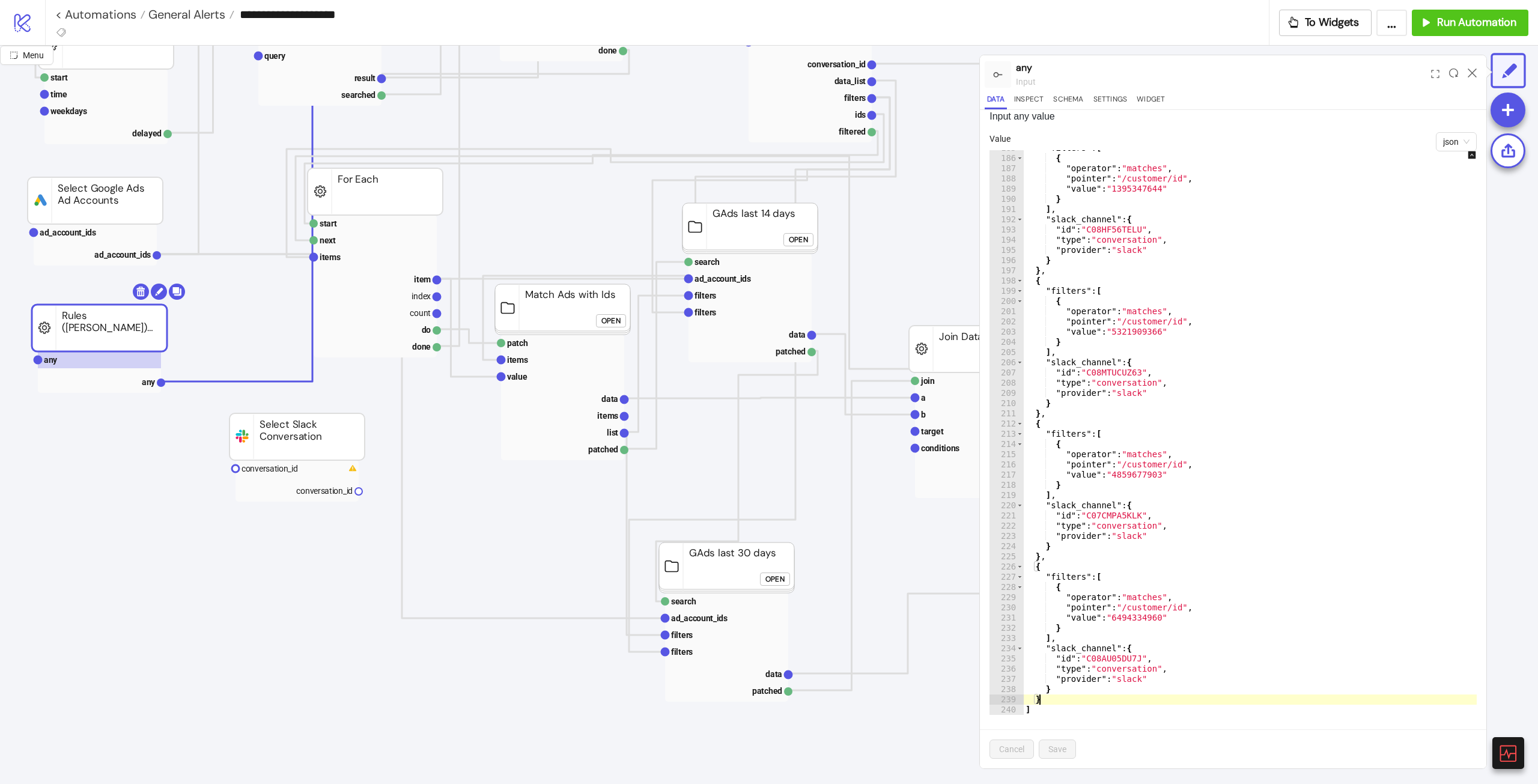
type textarea "**"
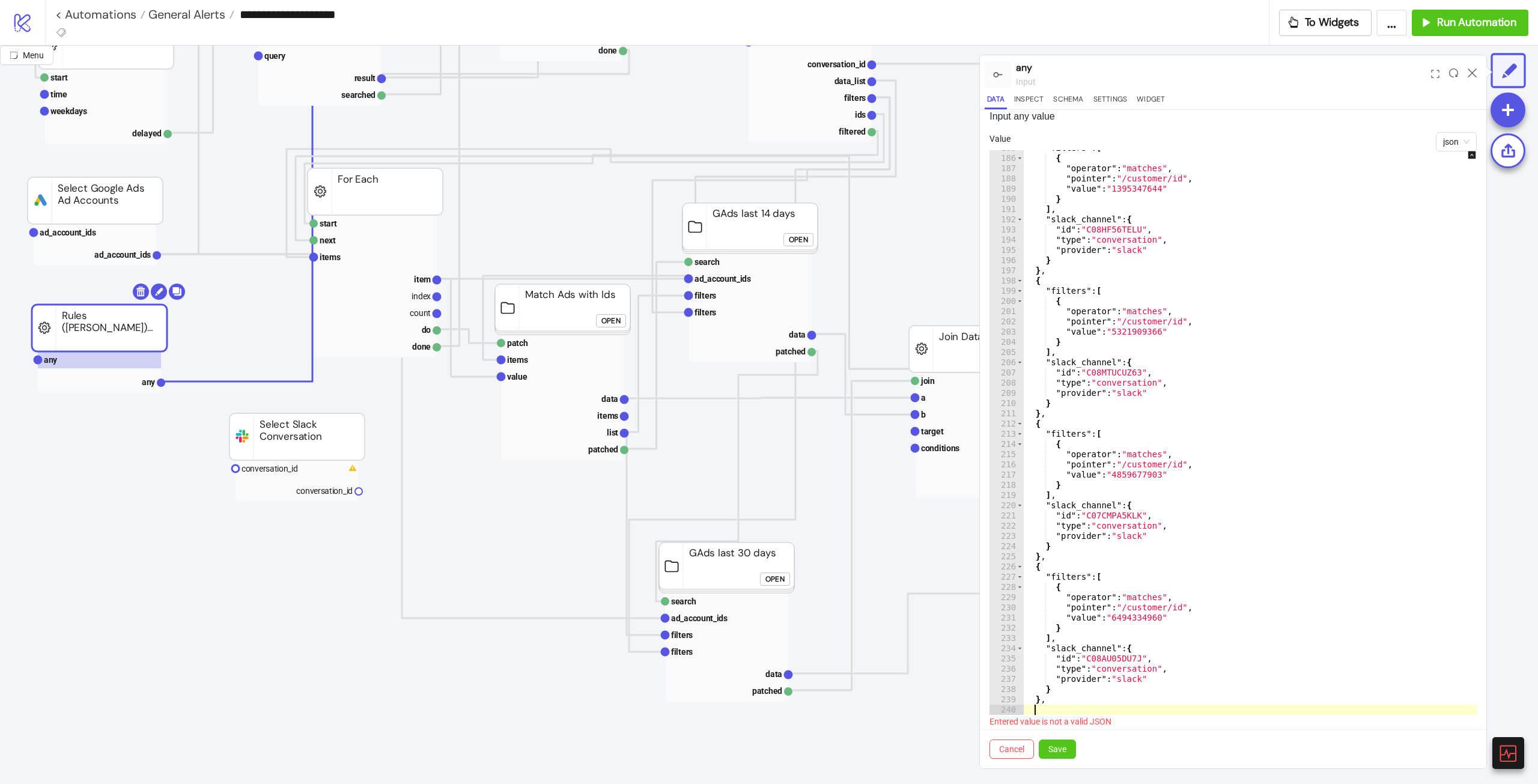
scroll to position [0, 0]
paste textarea "*"
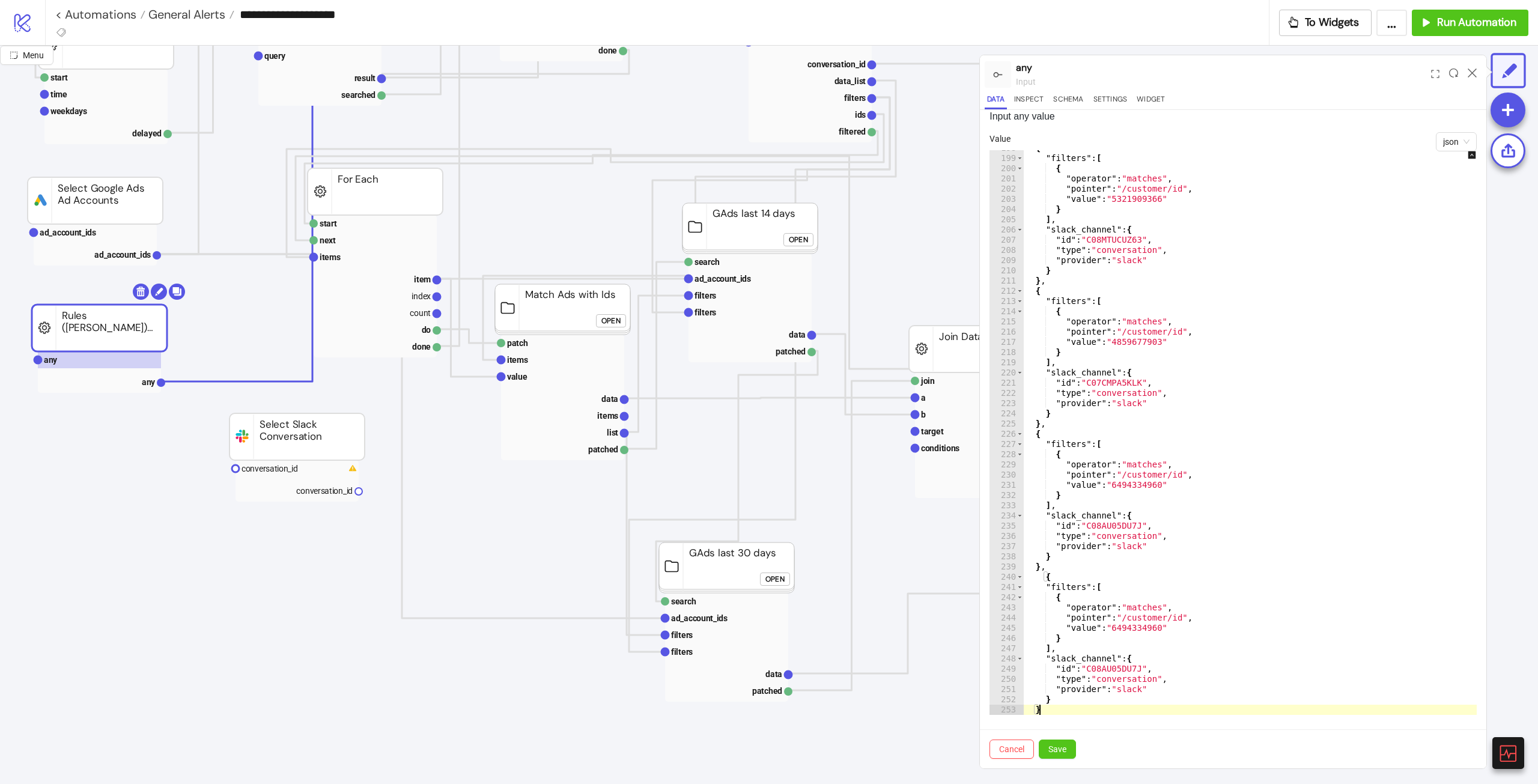
scroll to position [2018, 0]
click at [1130, 632] on div "{ "filters" : [ { "operator" : "matches" , "pointer" : "/customer/id" , "value"…" at bounding box center [1260, 436] width 475 height 585
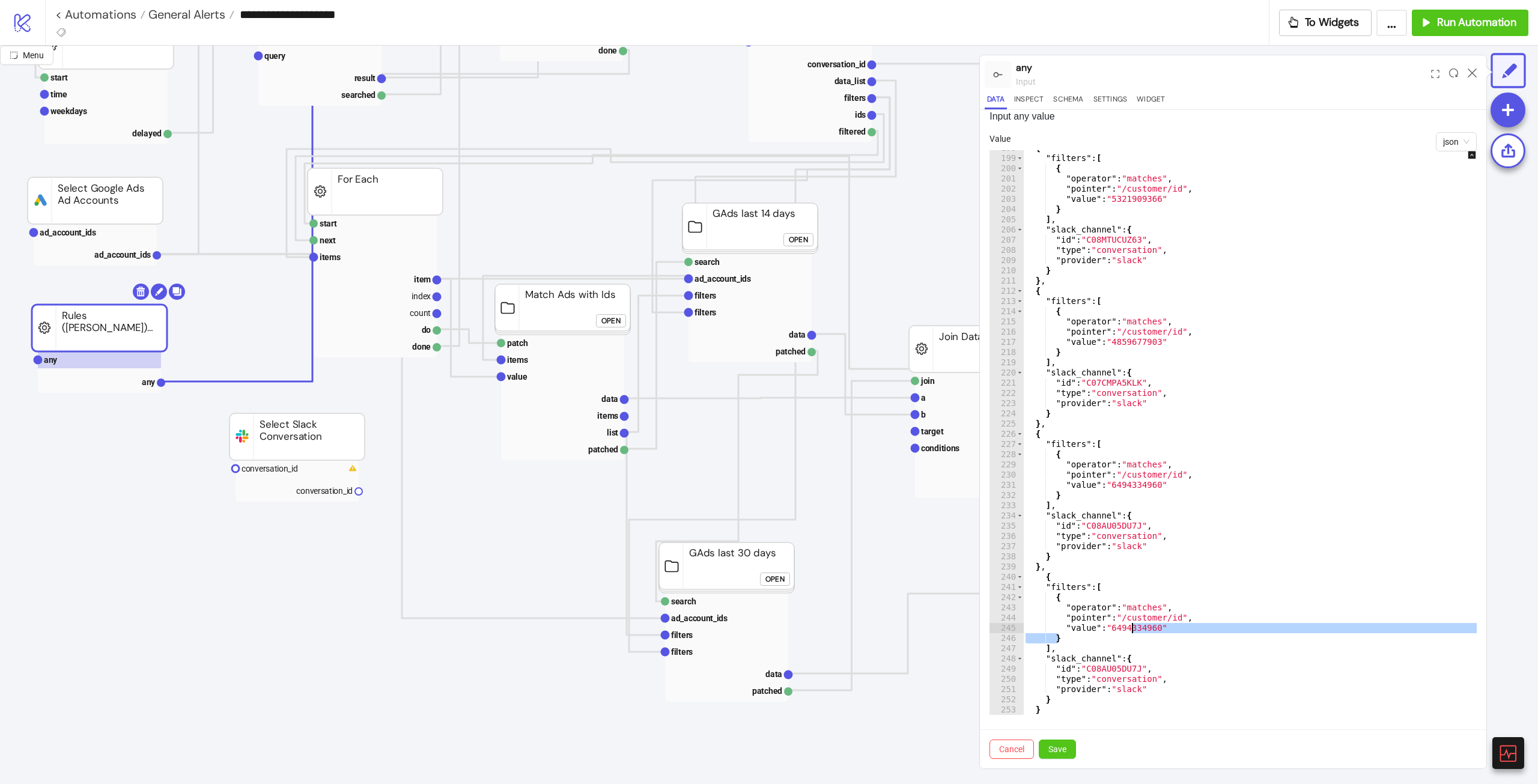
click at [1140, 628] on div "{ "filters" : [ { "operator" : "matches" , "pointer" : "/customer/id" , "value"…" at bounding box center [1260, 432] width 475 height 564
click at [1129, 627] on div "{ "filters" : [ { "operator" : "matches" , "pointer" : "/customer/id" , "value"…" at bounding box center [1260, 436] width 475 height 585
paste textarea "Cursor at row 245"
click at [1287, 601] on div "{ "filters" : [ { "operator" : "matches" , "pointer" : "/customer/id" , "value"…" at bounding box center [1260, 436] width 475 height 585
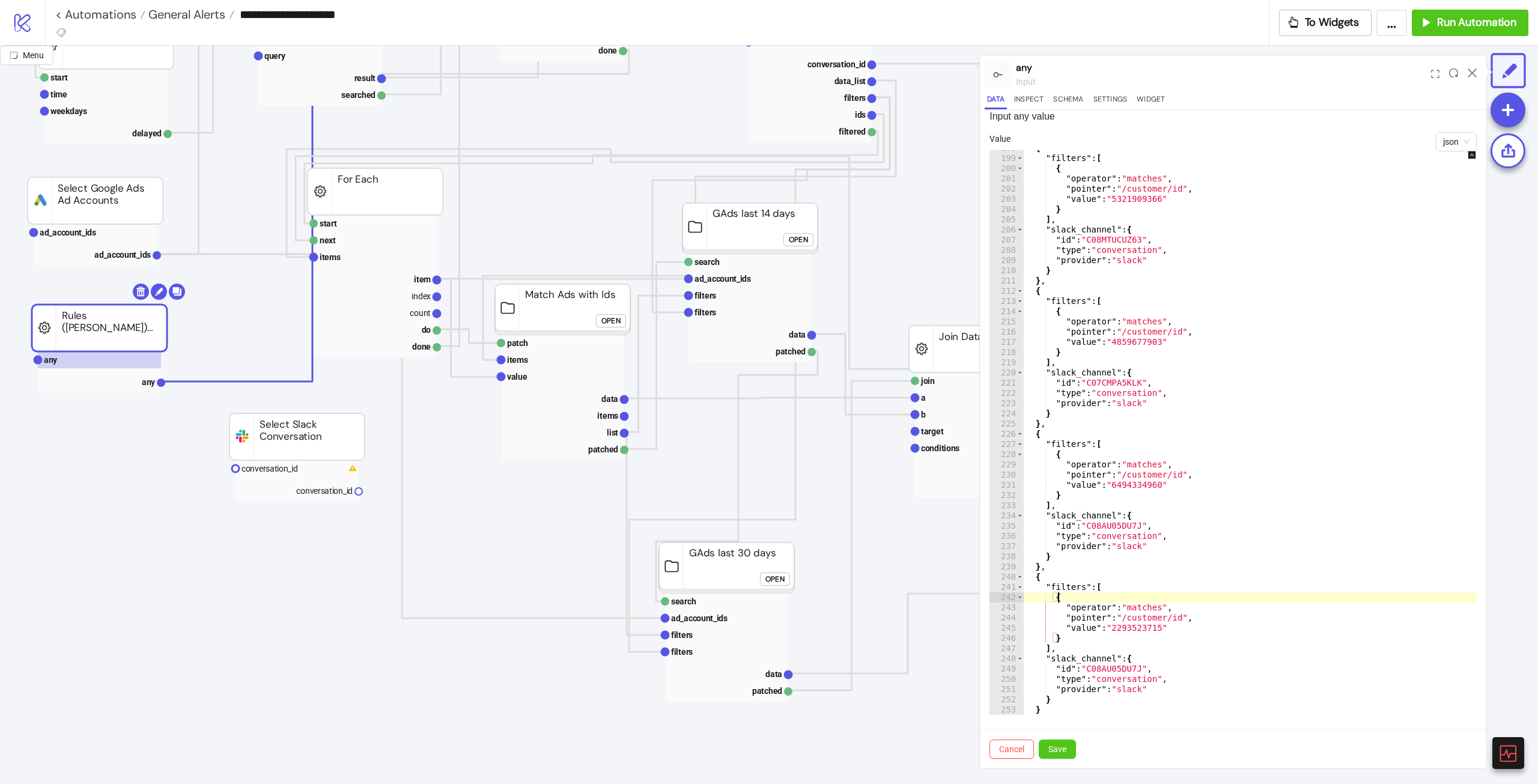
click at [1125, 680] on div "{ "filters" : [ { "operator" : "matches" , "pointer" : "/customer/id" , "value"…" at bounding box center [1260, 436] width 475 height 585
click at [1113, 670] on div "{ "filters" : [ { "operator" : "matches" , "pointer" : "/customer/id" , "value"…" at bounding box center [1260, 436] width 475 height 585
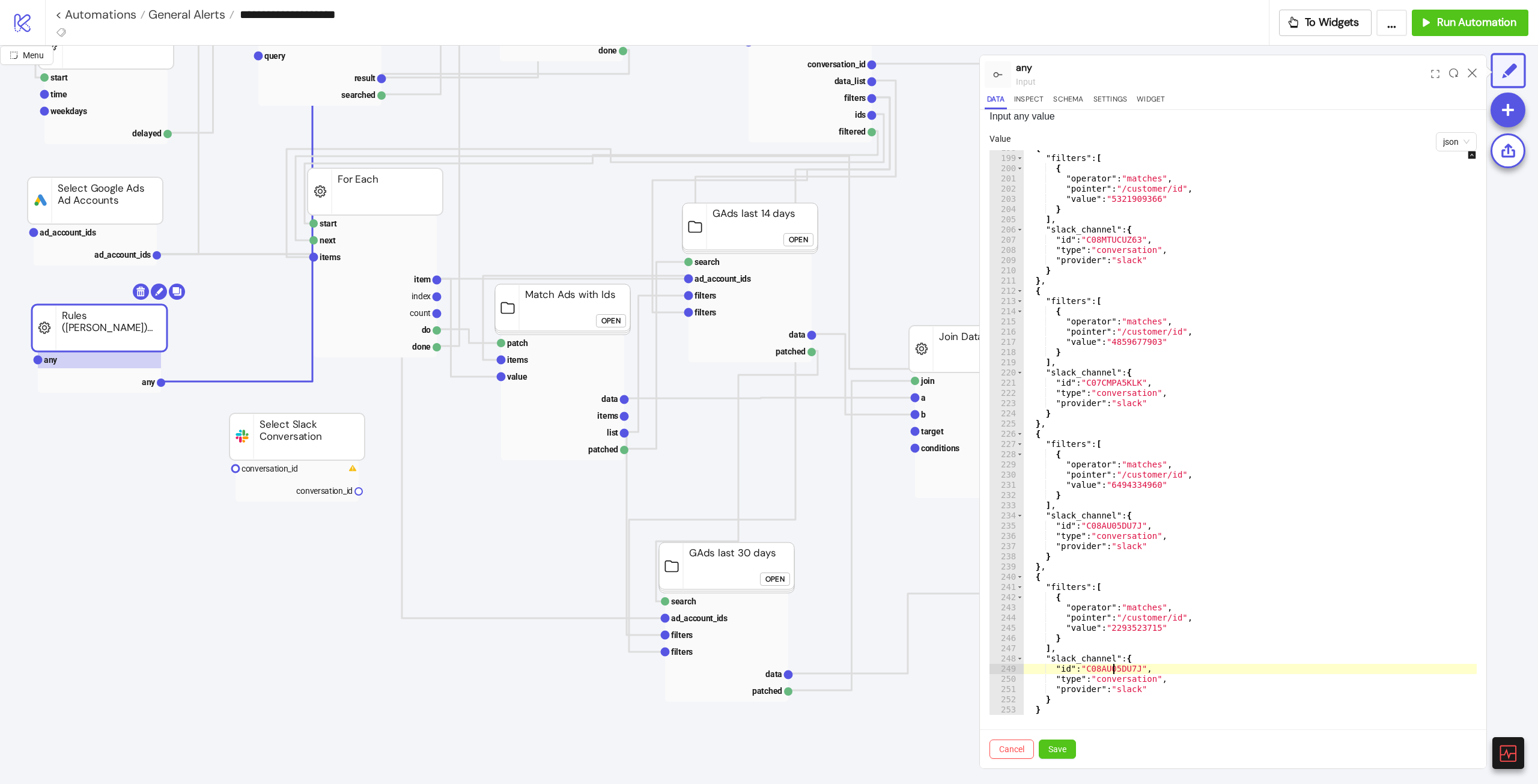
click at [1113, 670] on div "{ "filters" : [ { "operator" : "matches" , "pointer" : "/customer/id" , "value"…" at bounding box center [1260, 436] width 475 height 585
paste textarea "Cursor at row 249"
type textarea "**********"
click at [1067, 748] on button "Save" at bounding box center [1057, 749] width 37 height 19
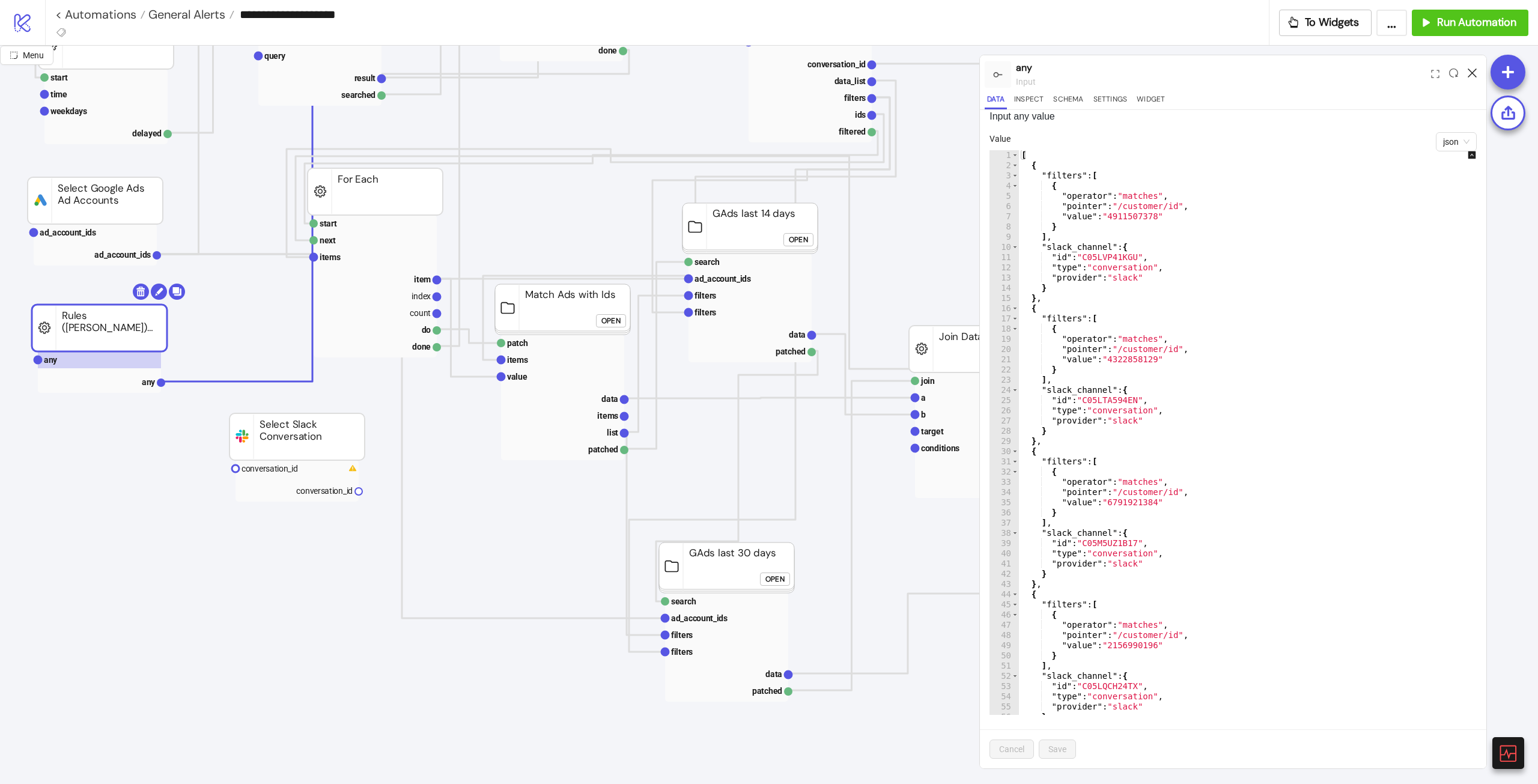
click at [1470, 74] on icon at bounding box center [1472, 73] width 9 height 9
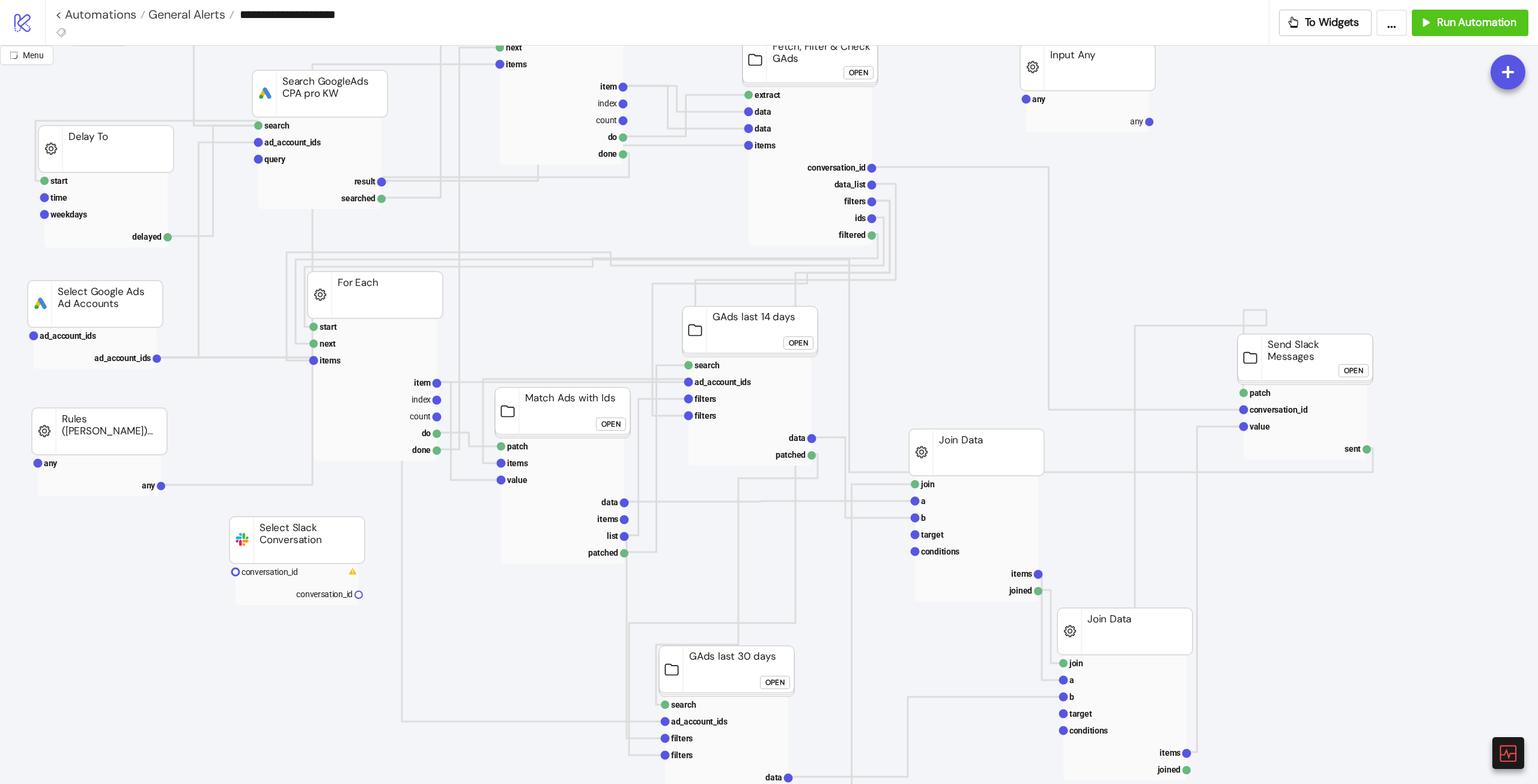
scroll to position [0, 0]
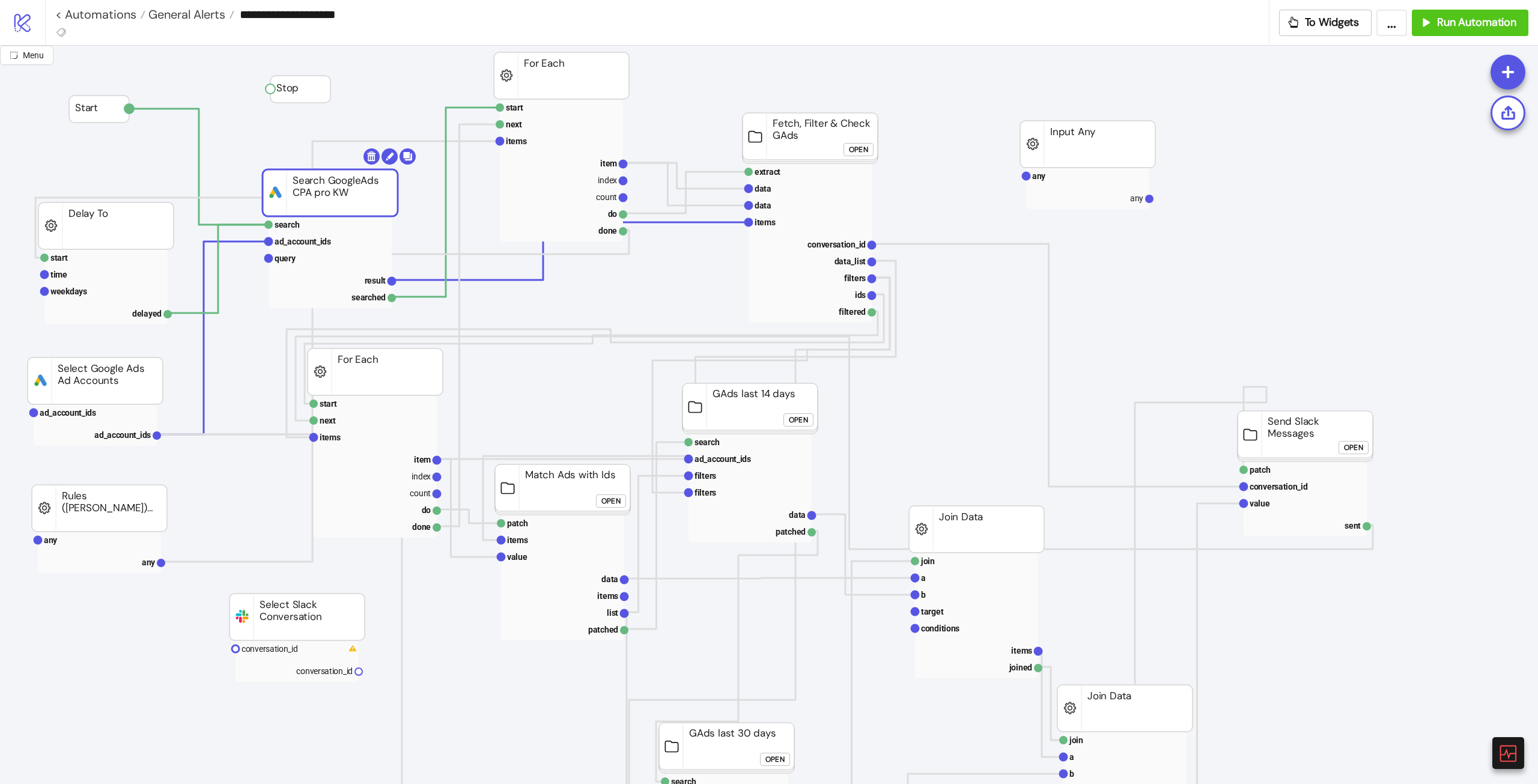
drag, startPoint x: 360, startPoint y: 158, endPoint x: 370, endPoint y: 180, distance: 24.2
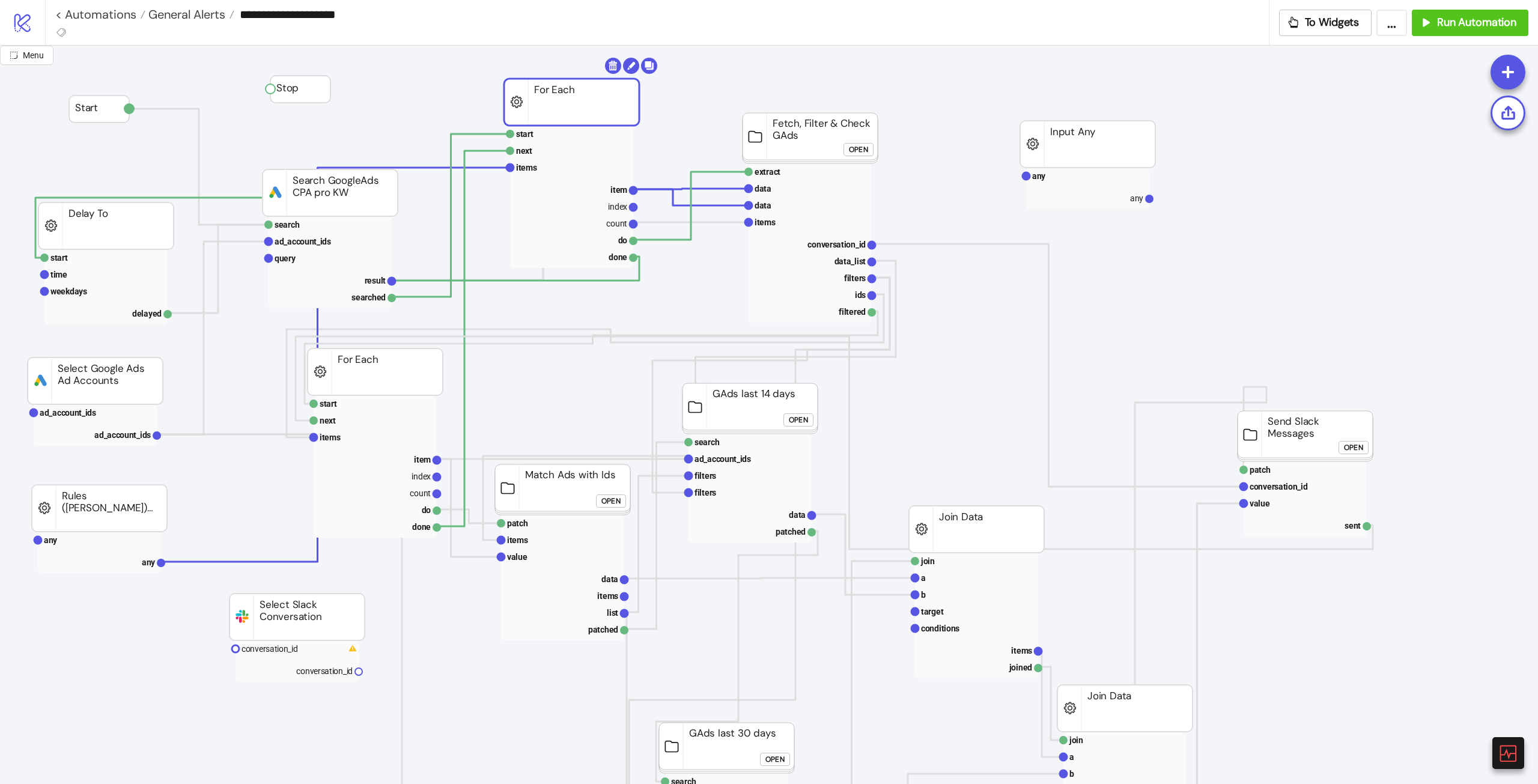
drag, startPoint x: 582, startPoint y: 71, endPoint x: 600, endPoint y: 113, distance: 45.7
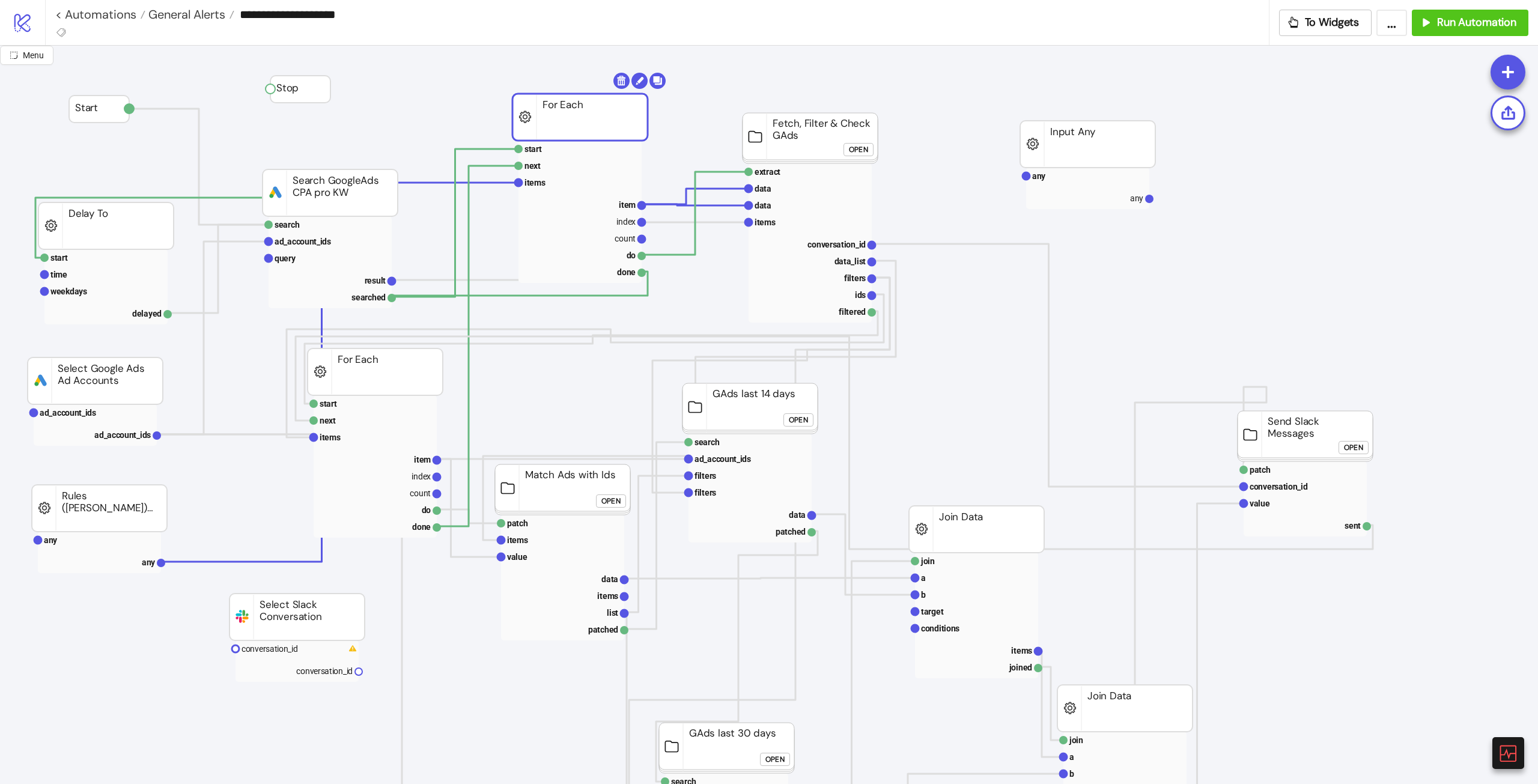
drag, startPoint x: 789, startPoint y: 131, endPoint x: 885, endPoint y: 137, distance: 96.2
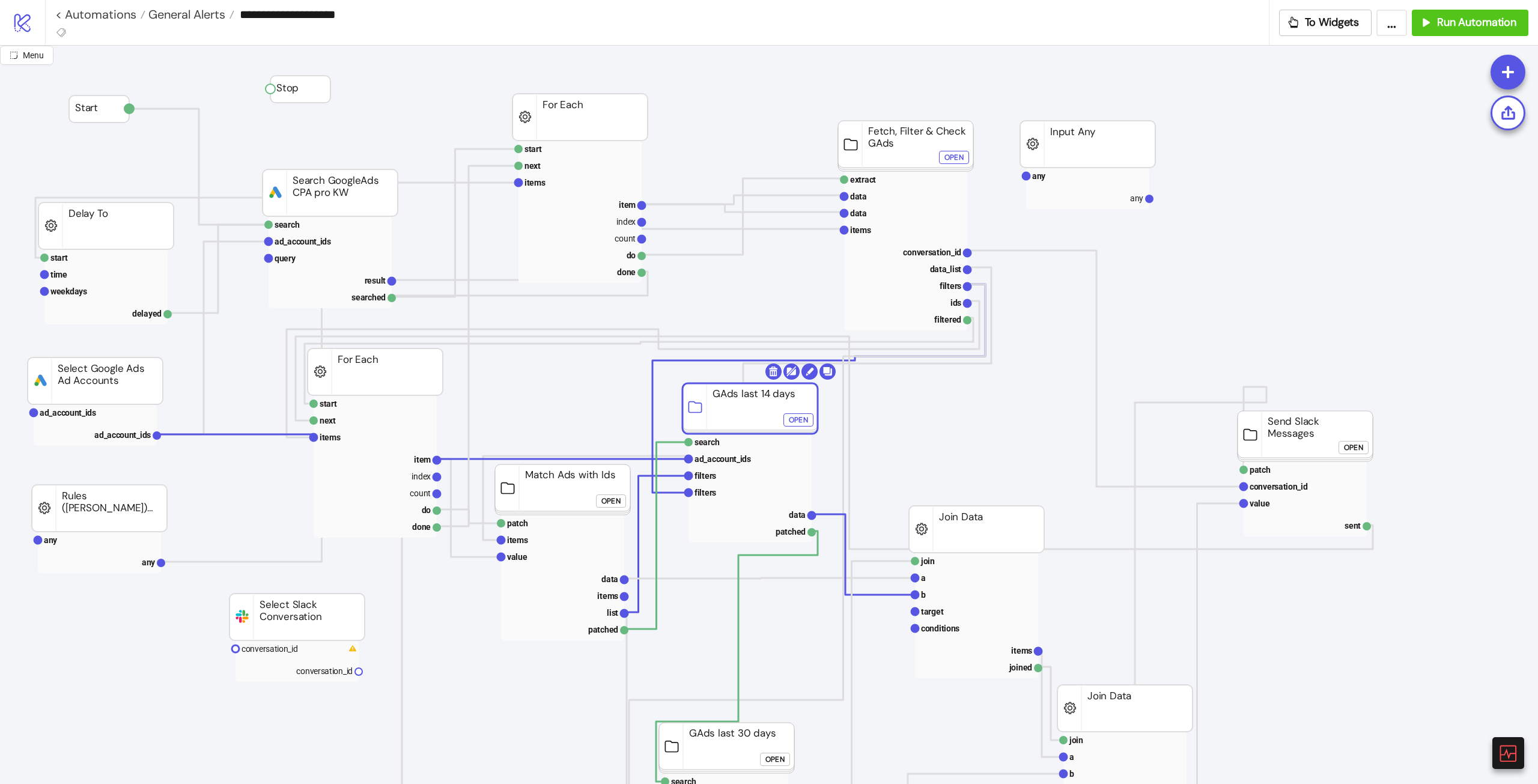
drag, startPoint x: 731, startPoint y: 419, endPoint x: 748, endPoint y: 457, distance: 41.6
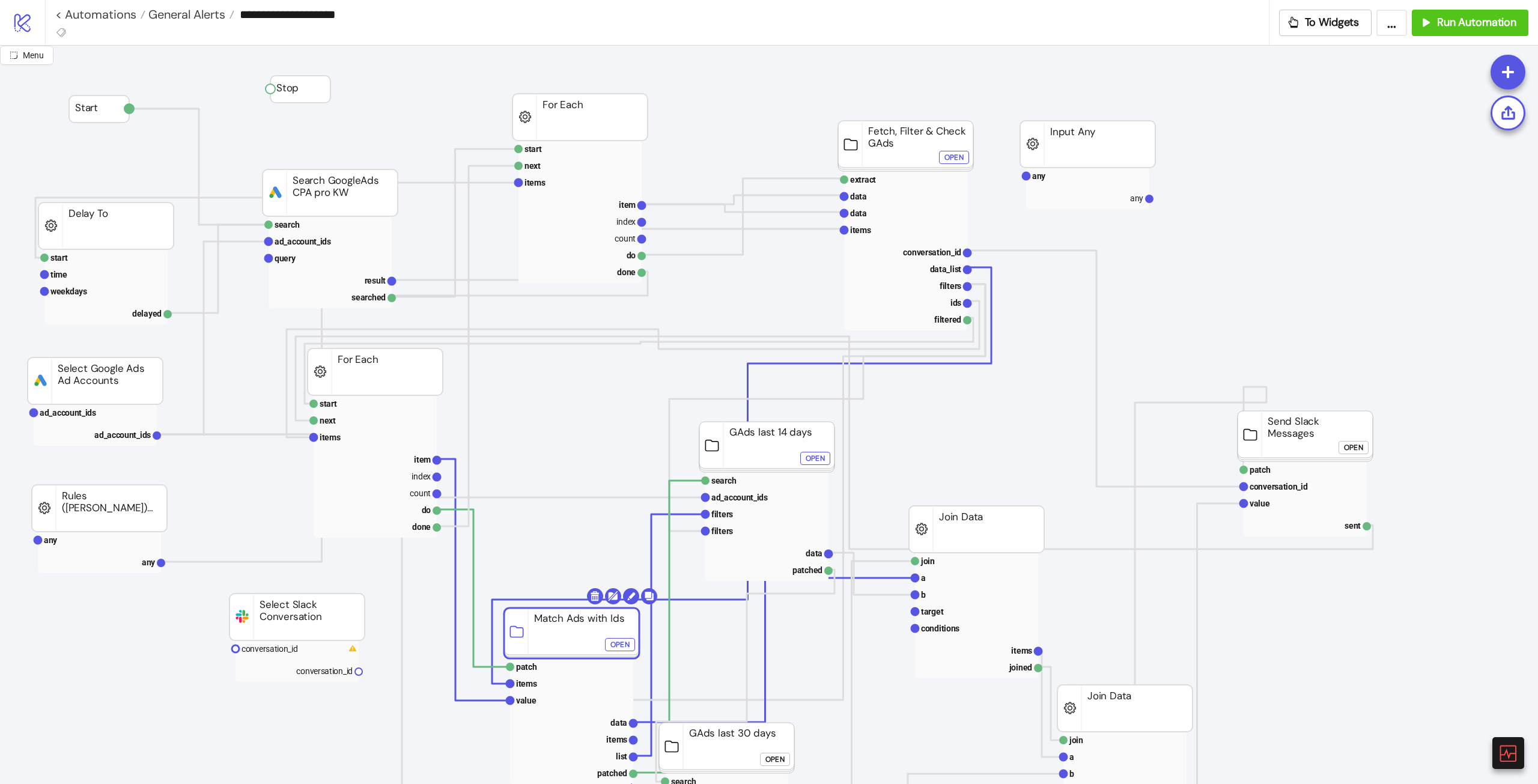
drag, startPoint x: 559, startPoint y: 485, endPoint x: 567, endPoint y: 574, distance: 89.4
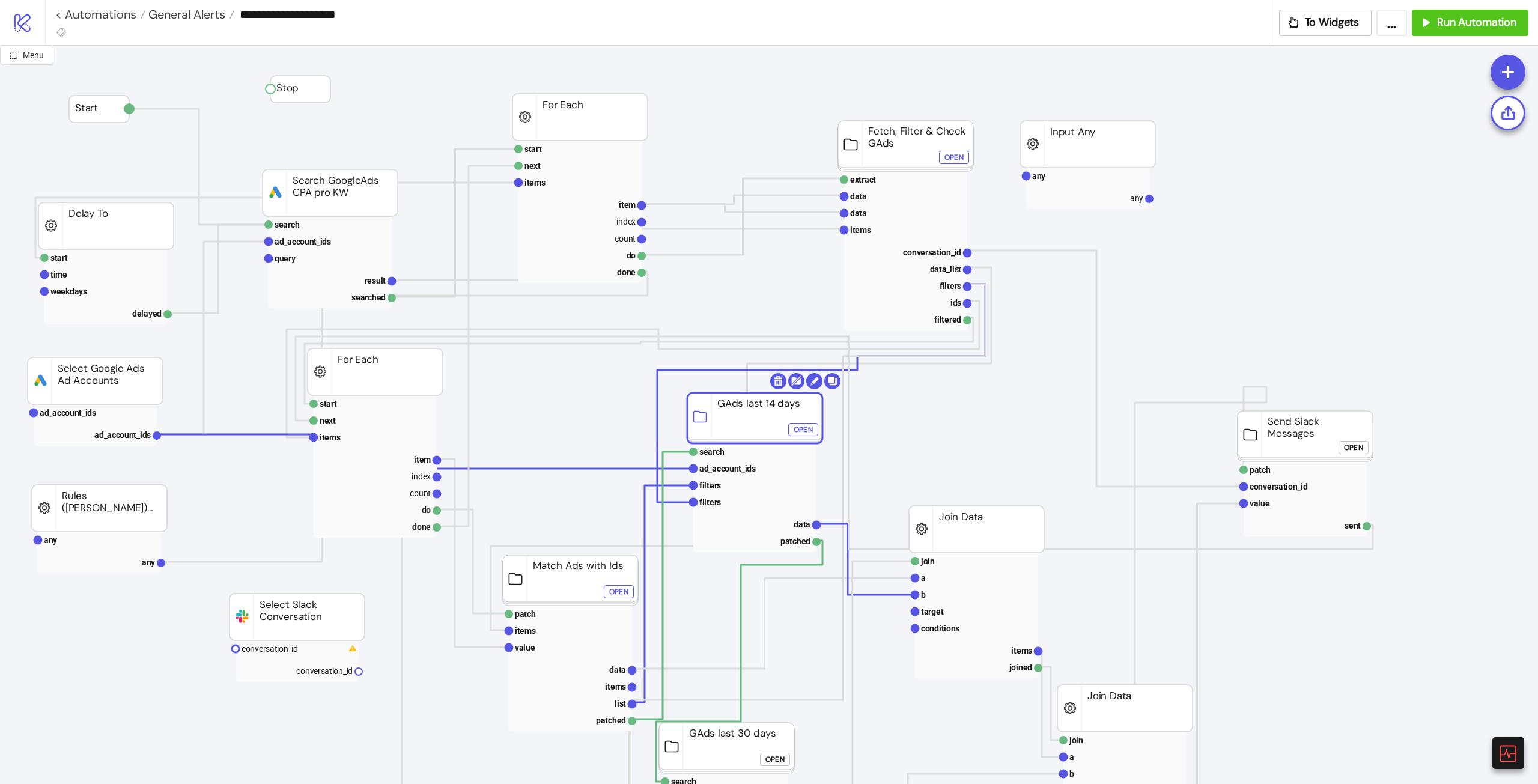
drag, startPoint x: 772, startPoint y: 446, endPoint x: 747, endPoint y: 413, distance: 41.4
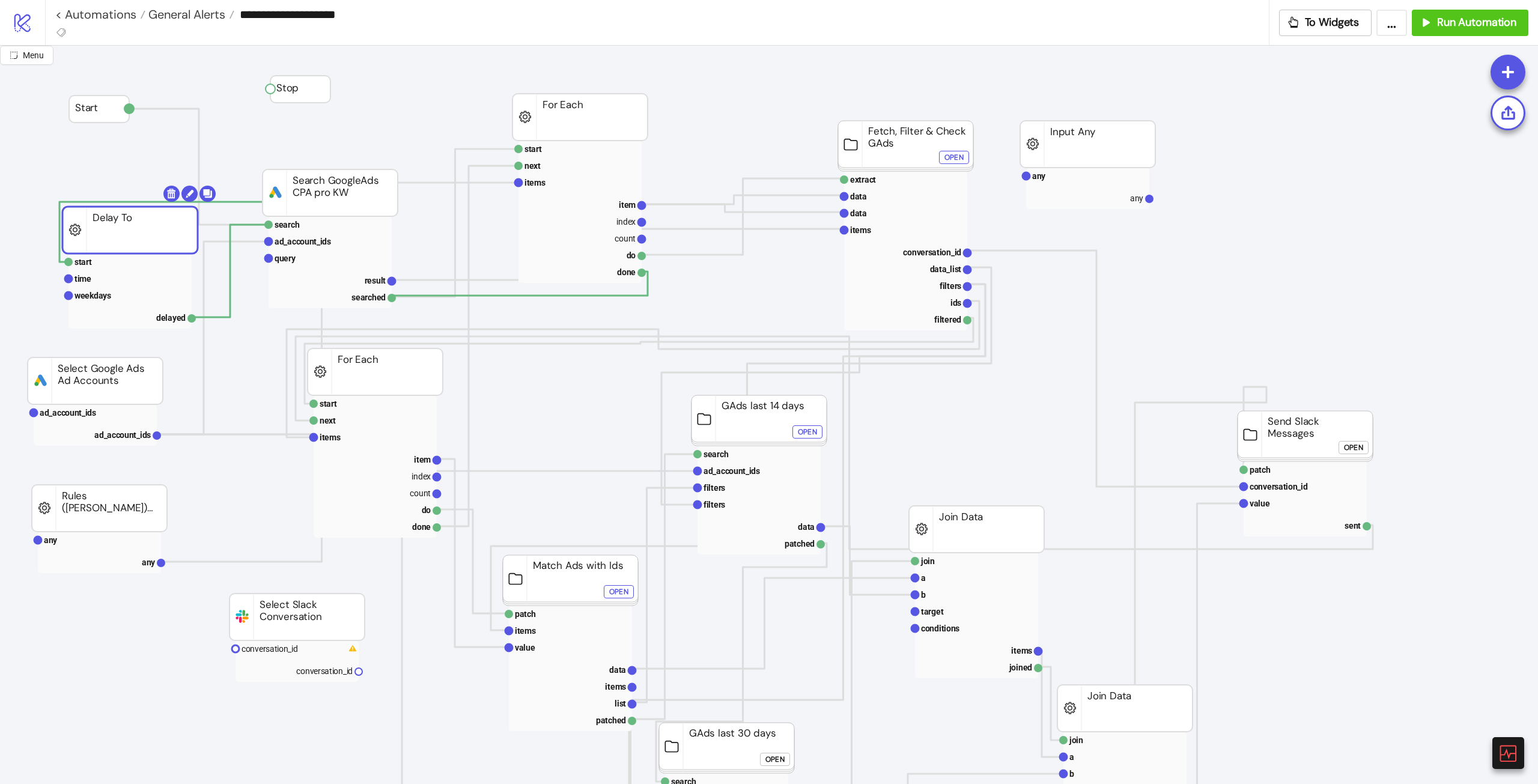
drag, startPoint x: 126, startPoint y: 237, endPoint x: 148, endPoint y: 241, distance: 22.4
drag, startPoint x: 104, startPoint y: 230, endPoint x: 96, endPoint y: 234, distance: 8.9
click at [96, 234] on rect at bounding box center [109, 234] width 135 height 47
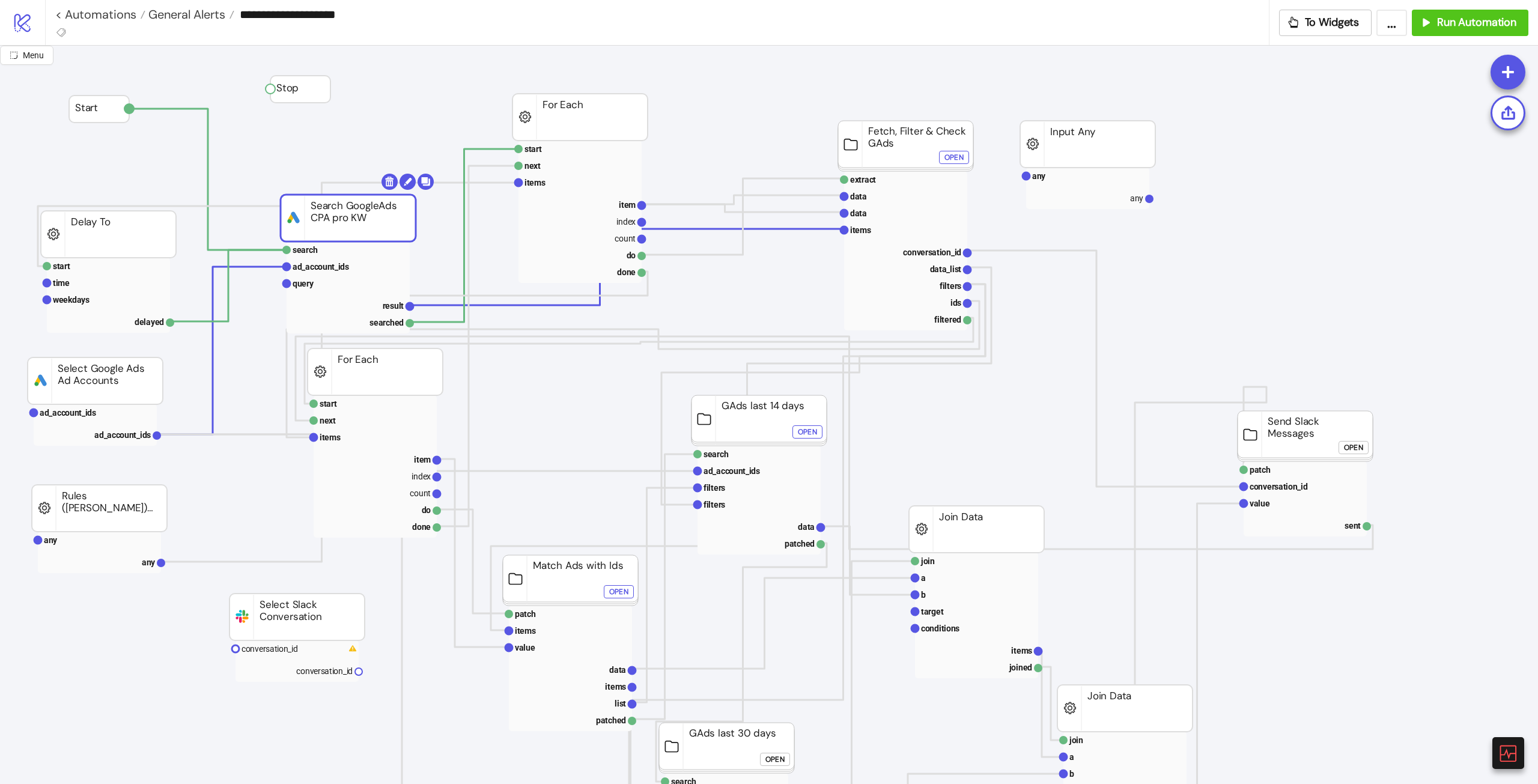
drag, startPoint x: 298, startPoint y: 194, endPoint x: 323, endPoint y: 179, distance: 29.2
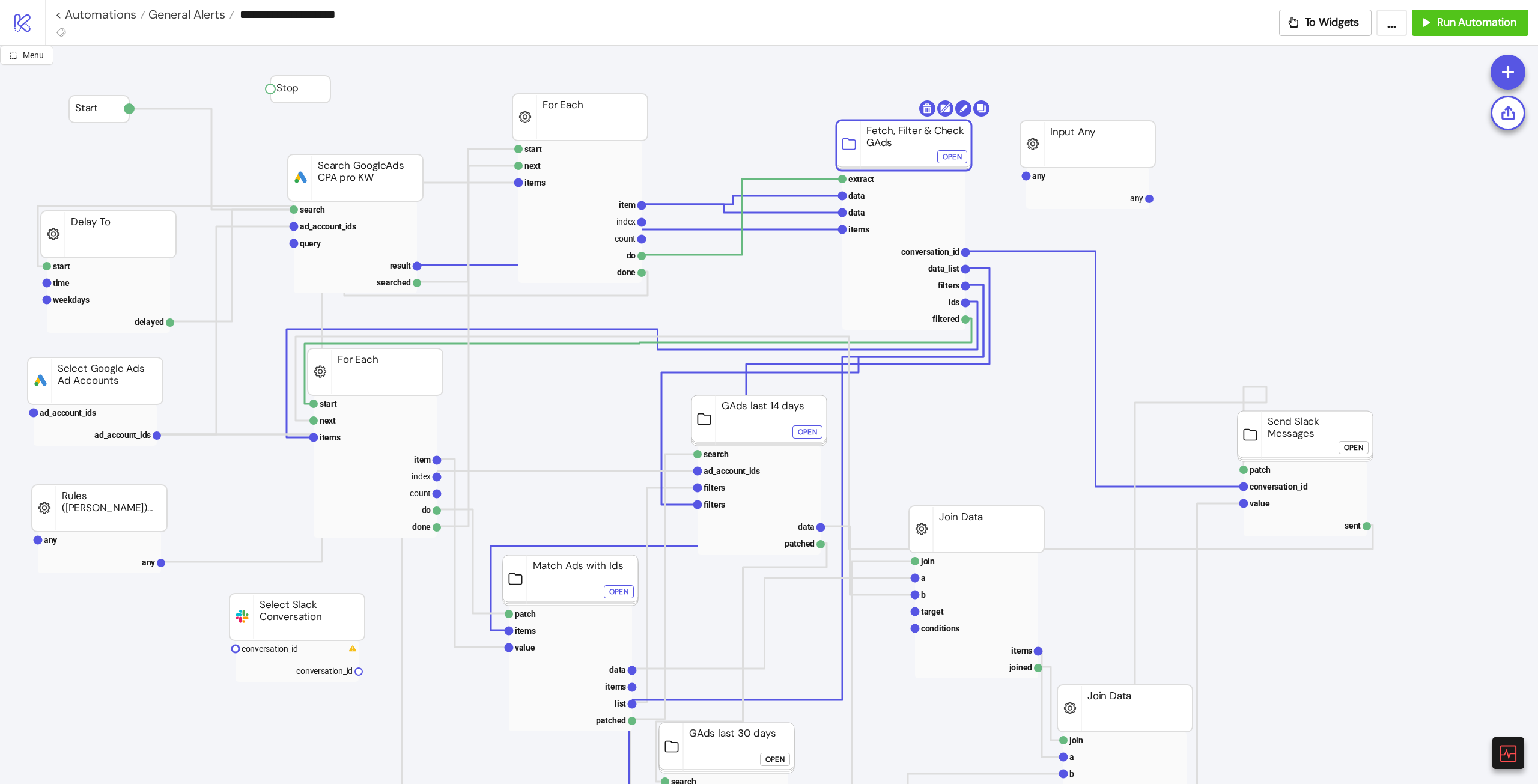
drag, startPoint x: 885, startPoint y: 154, endPoint x: 816, endPoint y: 147, distance: 69.4
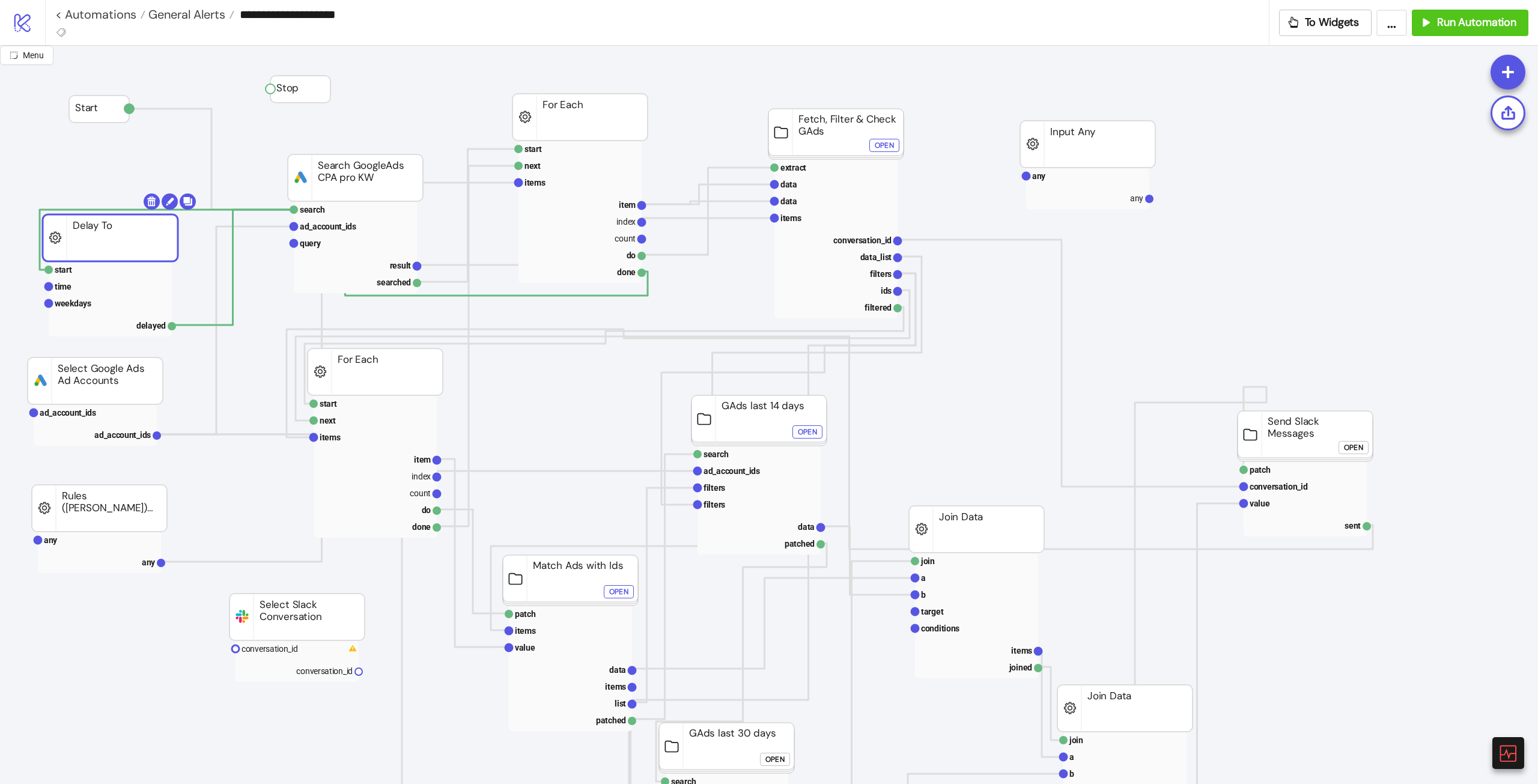
drag, startPoint x: 81, startPoint y: 238, endPoint x: 87, endPoint y: 260, distance: 22.8
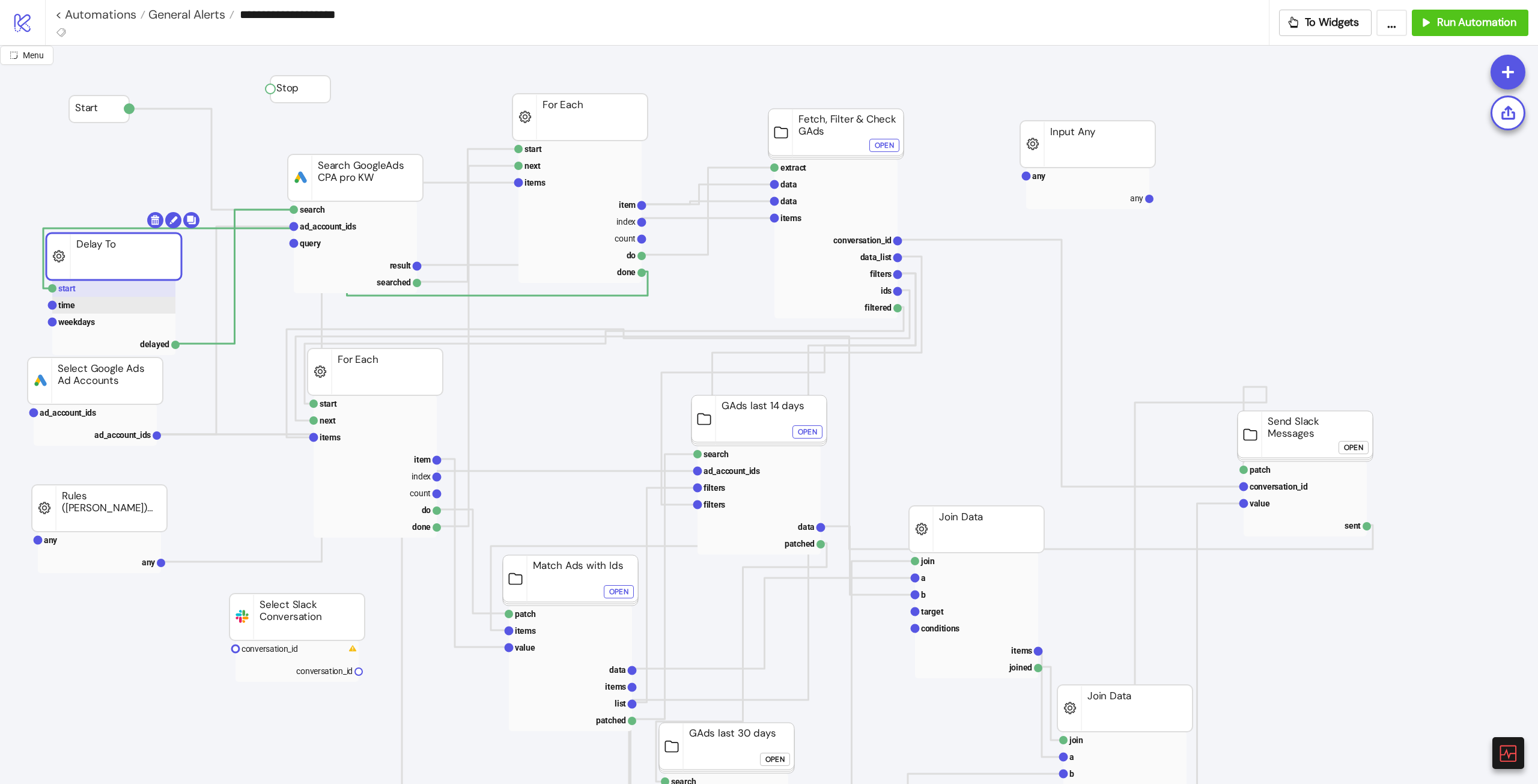
click at [75, 295] on rect at bounding box center [114, 288] width 123 height 17
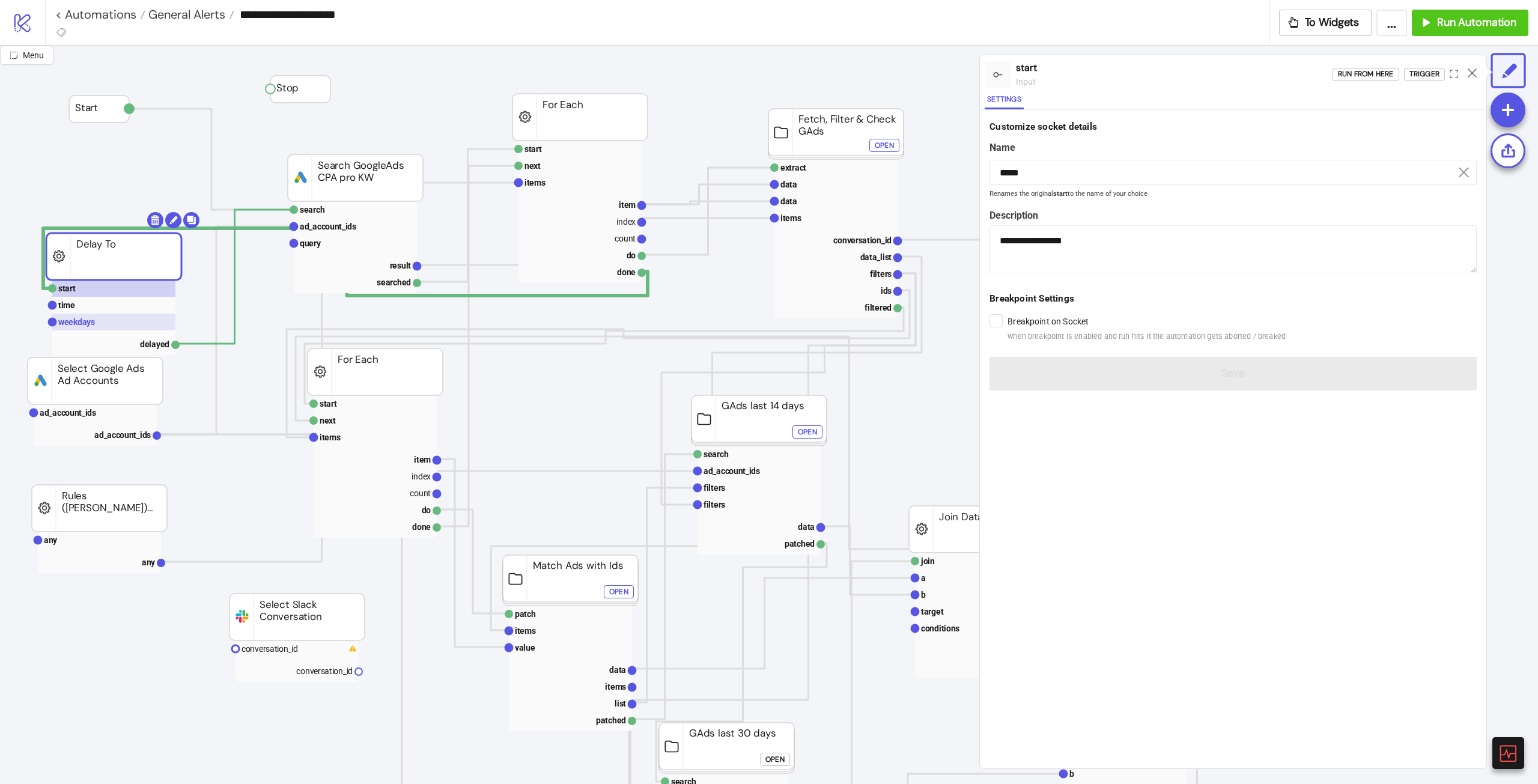
click at [106, 317] on rect at bounding box center [114, 322] width 123 height 17
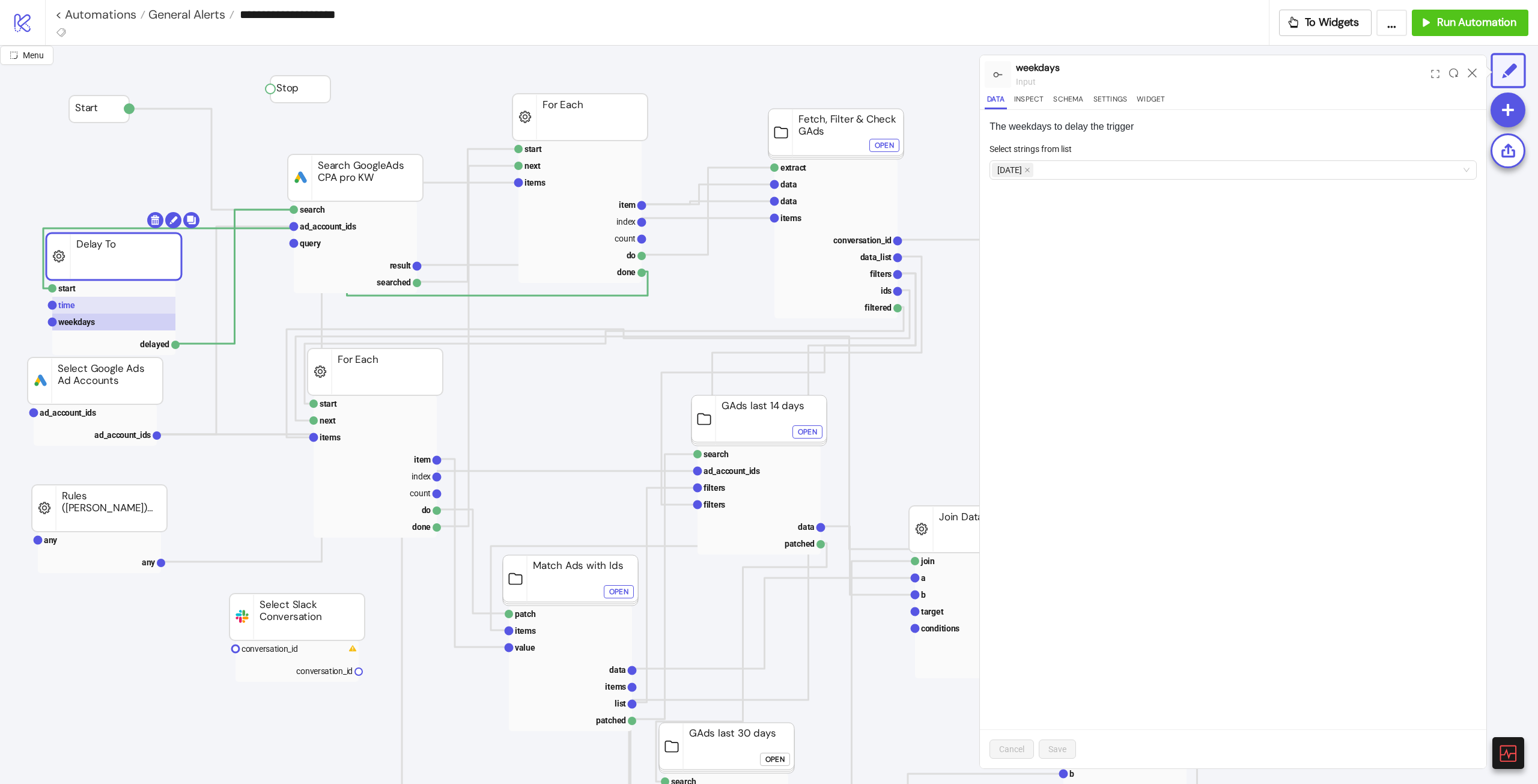
click at [104, 306] on rect at bounding box center [114, 305] width 123 height 17
click at [107, 297] on rect at bounding box center [114, 305] width 123 height 17
click at [111, 291] on rect at bounding box center [114, 288] width 123 height 17
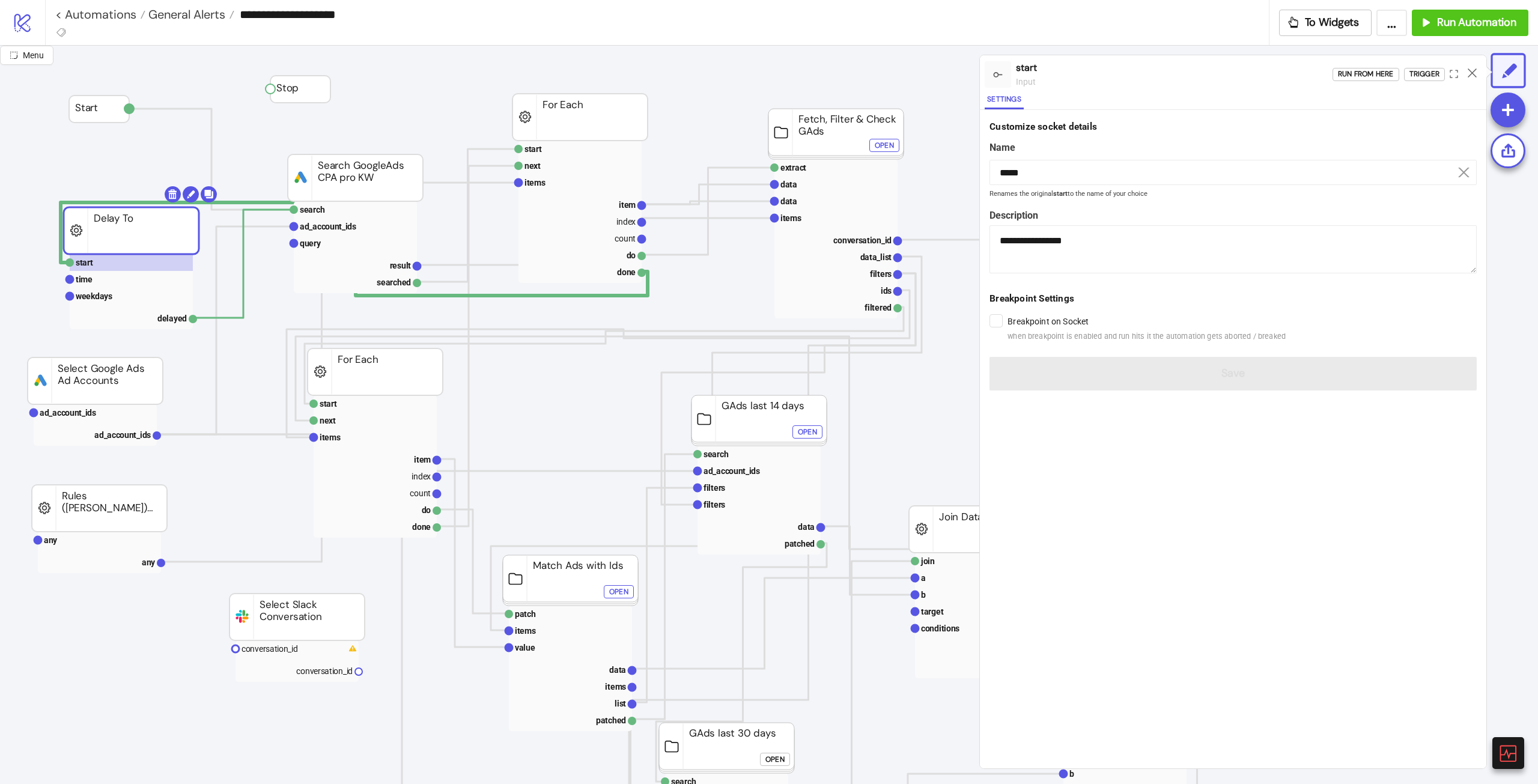
drag, startPoint x: 120, startPoint y: 240, endPoint x: 138, endPoint y: 214, distance: 31.6
click at [138, 214] on rect at bounding box center [132, 231] width 135 height 47
click at [1386, 74] on div "Run from here" at bounding box center [1365, 74] width 56 height 14
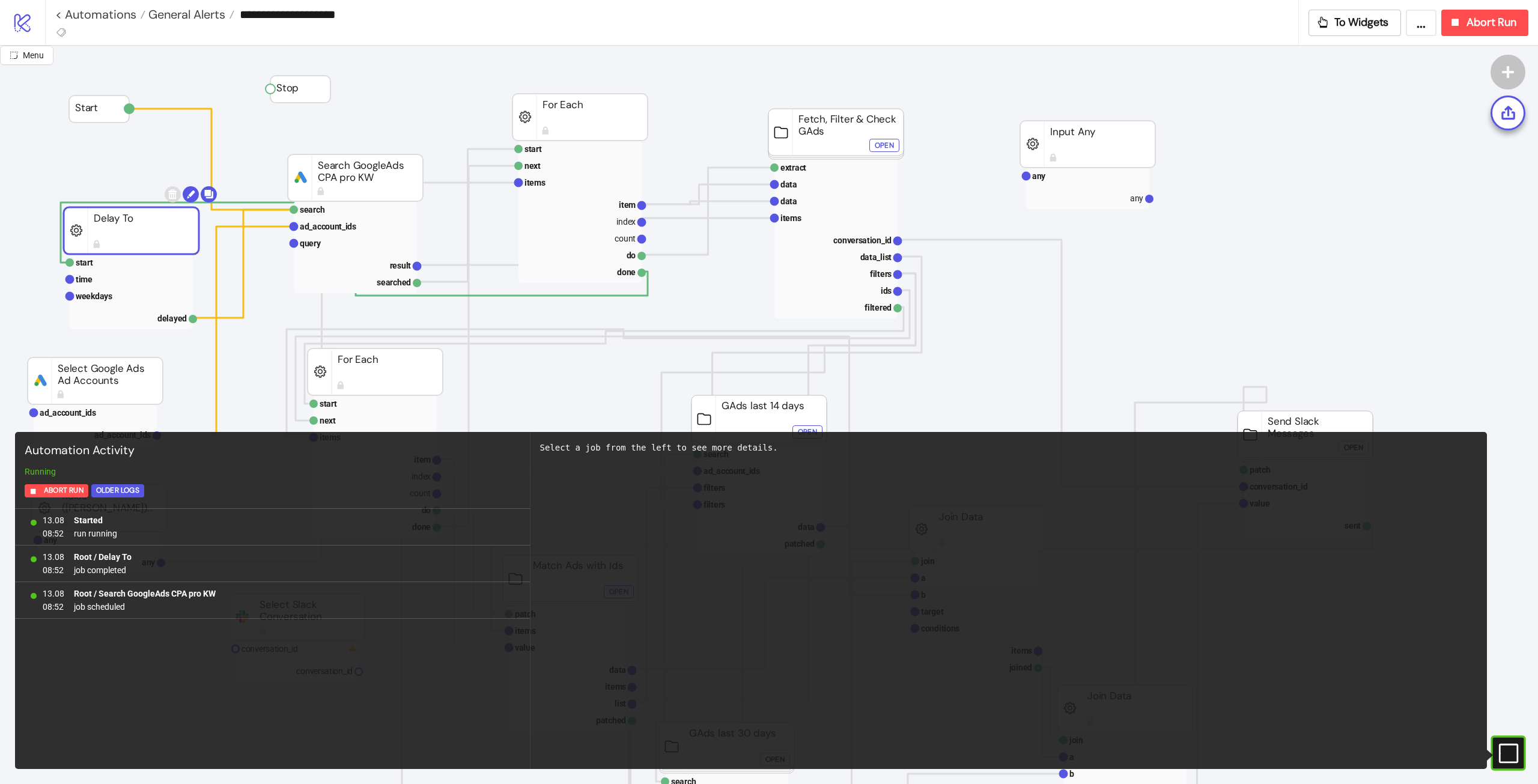
click at [1504, 762] on icon at bounding box center [1508, 752] width 19 height 19
